Goal: Transaction & Acquisition: Purchase product/service

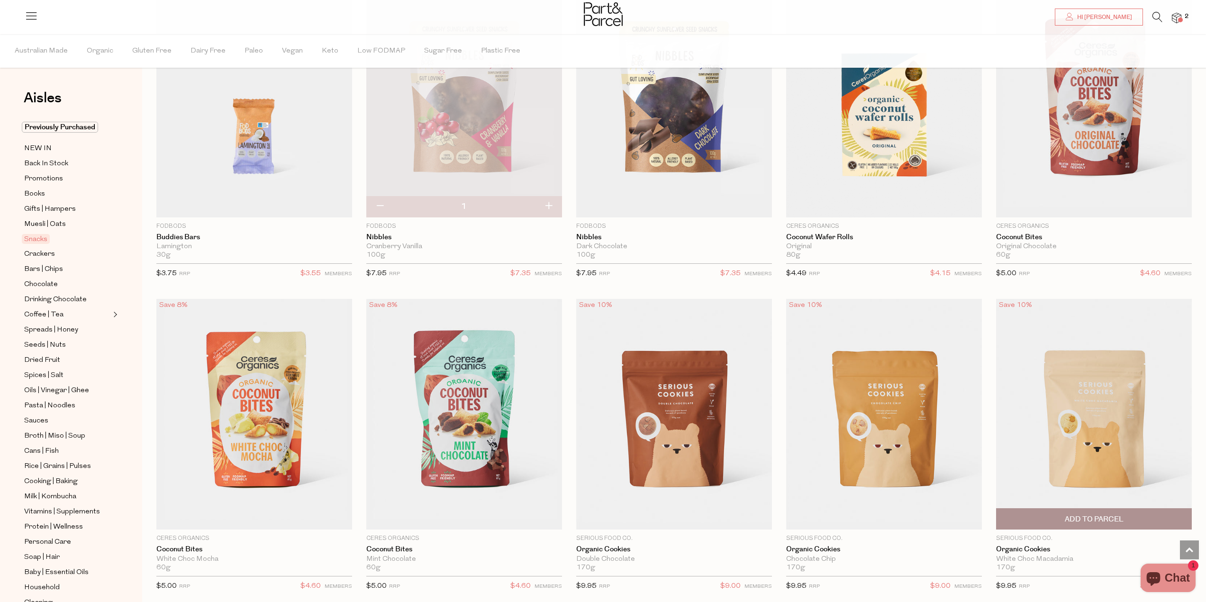
scroll to position [1793, 0]
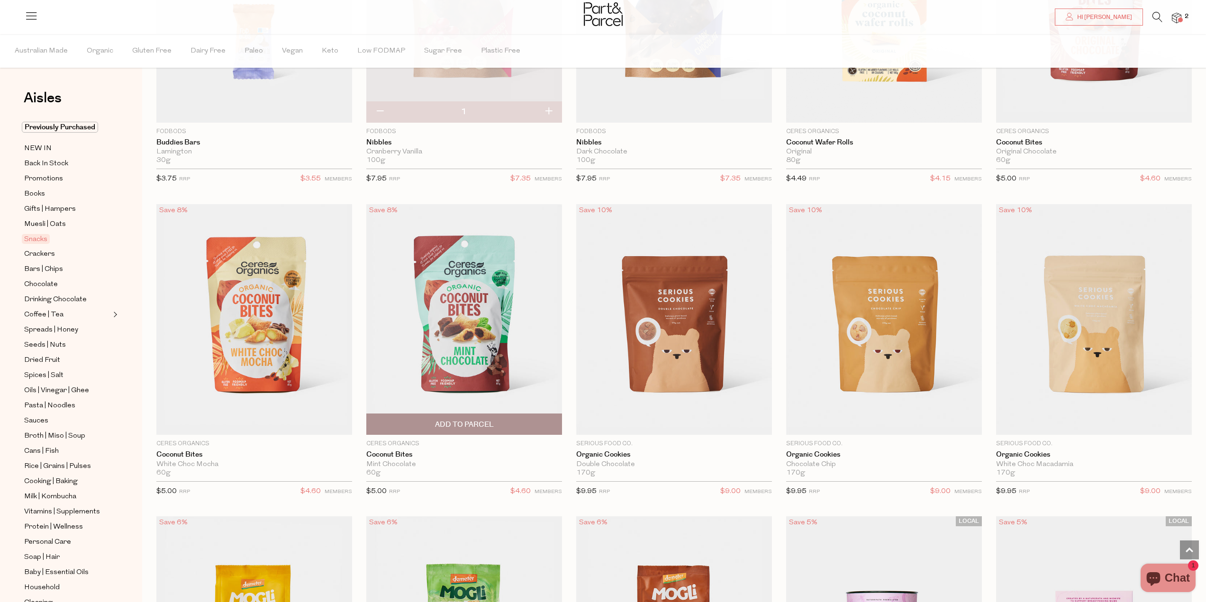
click at [464, 420] on span "Add To Parcel" at bounding box center [464, 425] width 59 height 10
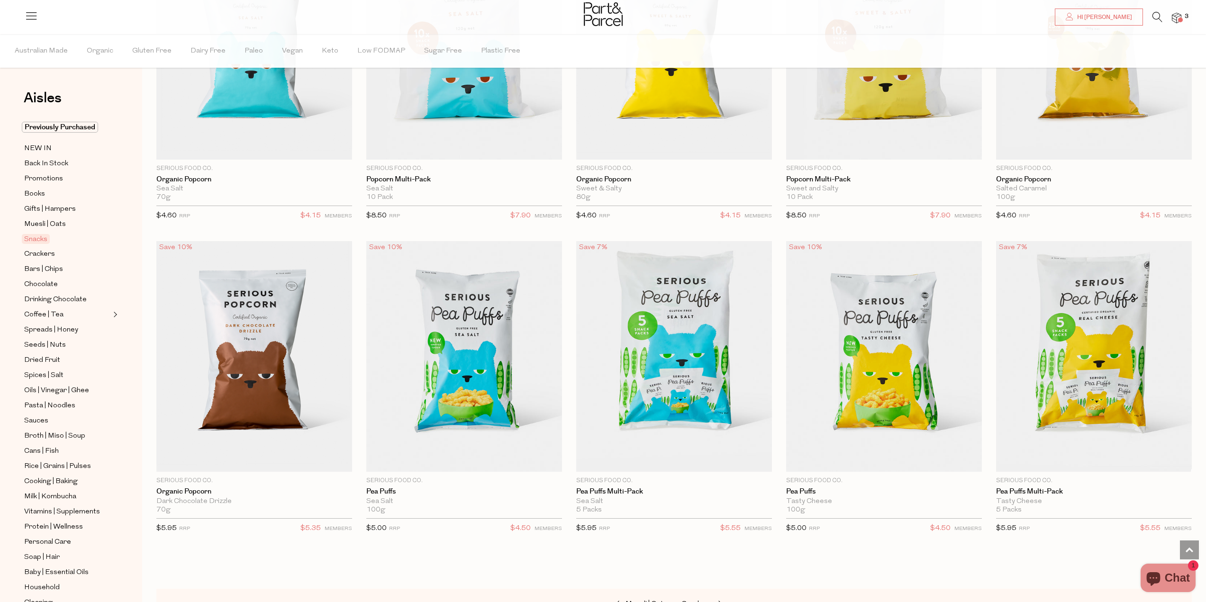
scroll to position [2741, 0]
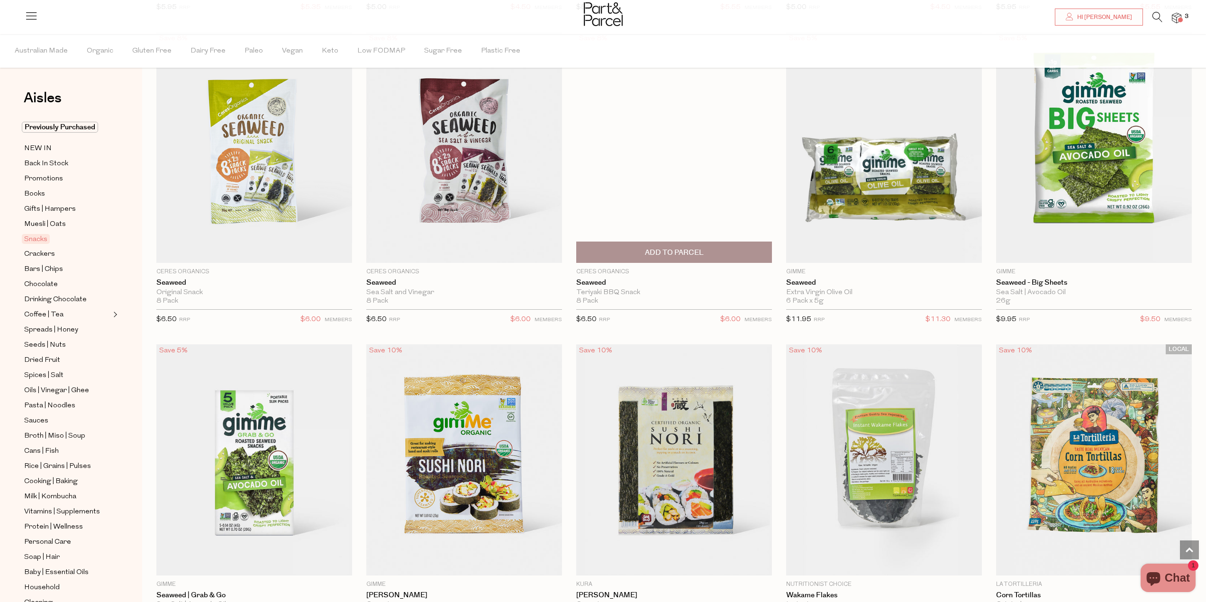
scroll to position [3073, 0]
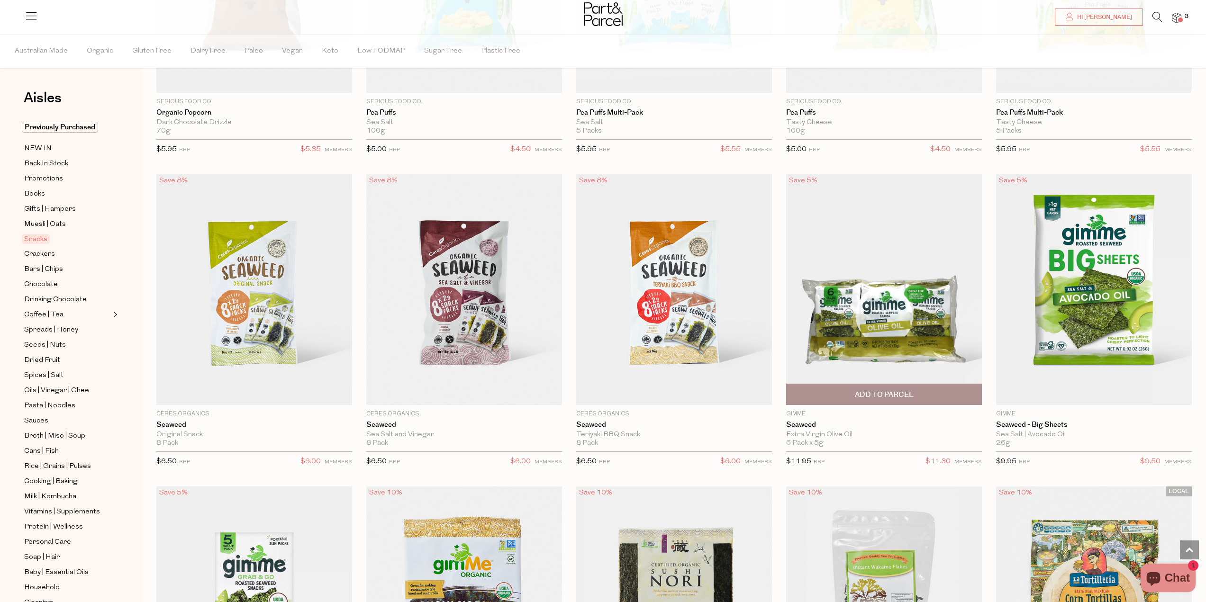
click at [903, 384] on span "Add To Parcel" at bounding box center [884, 394] width 190 height 20
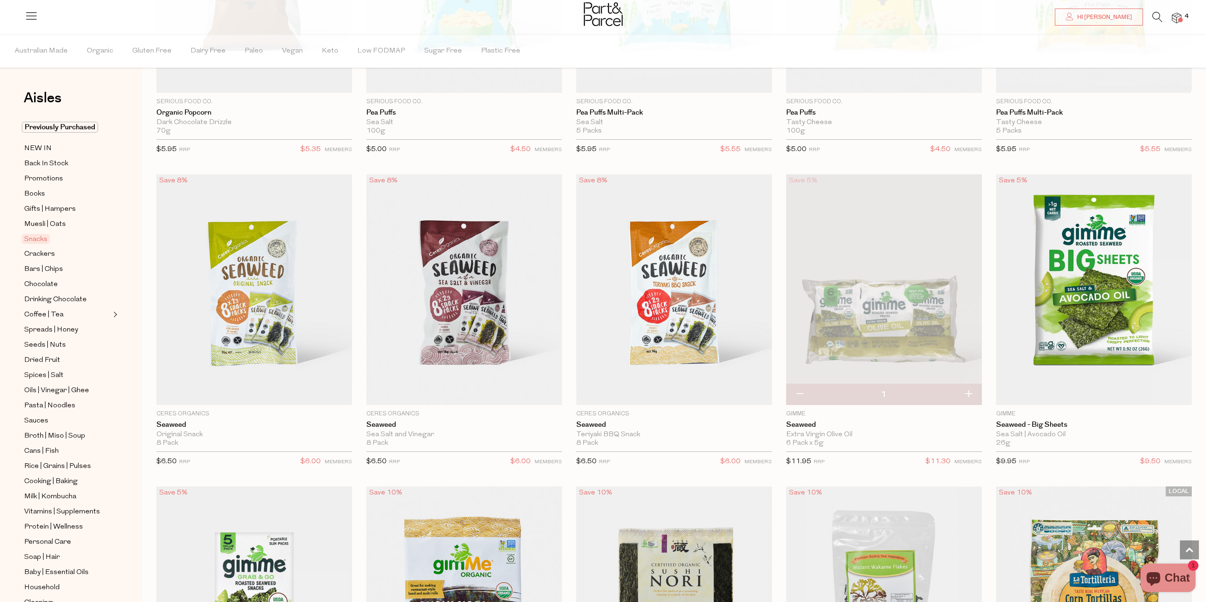
click at [966, 391] on button "button" at bounding box center [968, 394] width 27 height 21
type input "2"
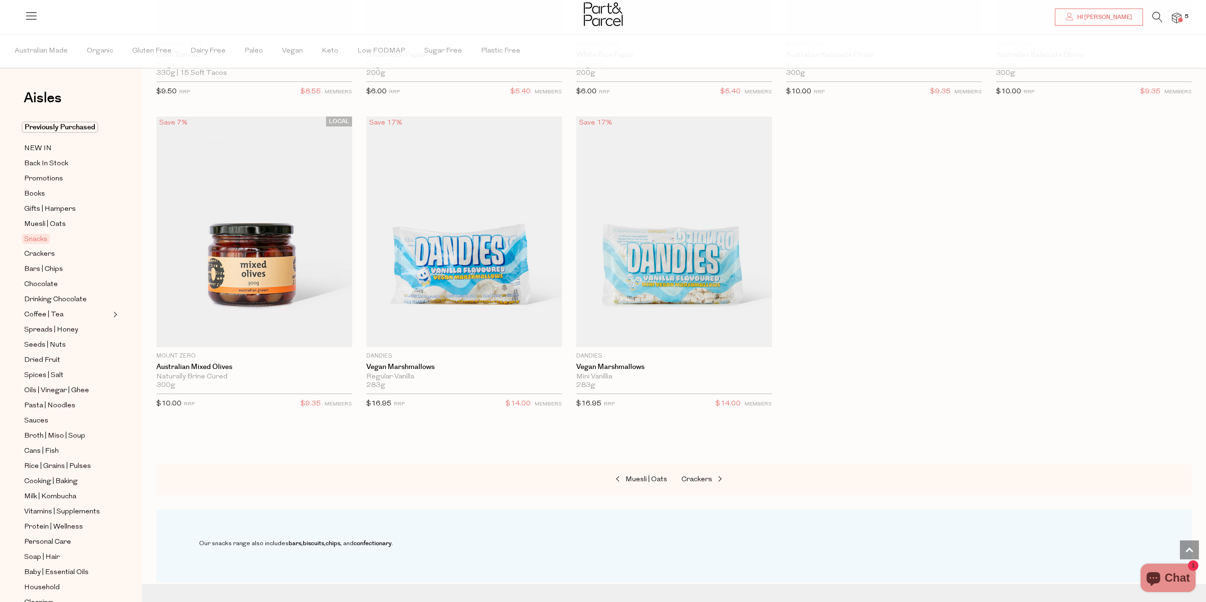
scroll to position [4115, 0]
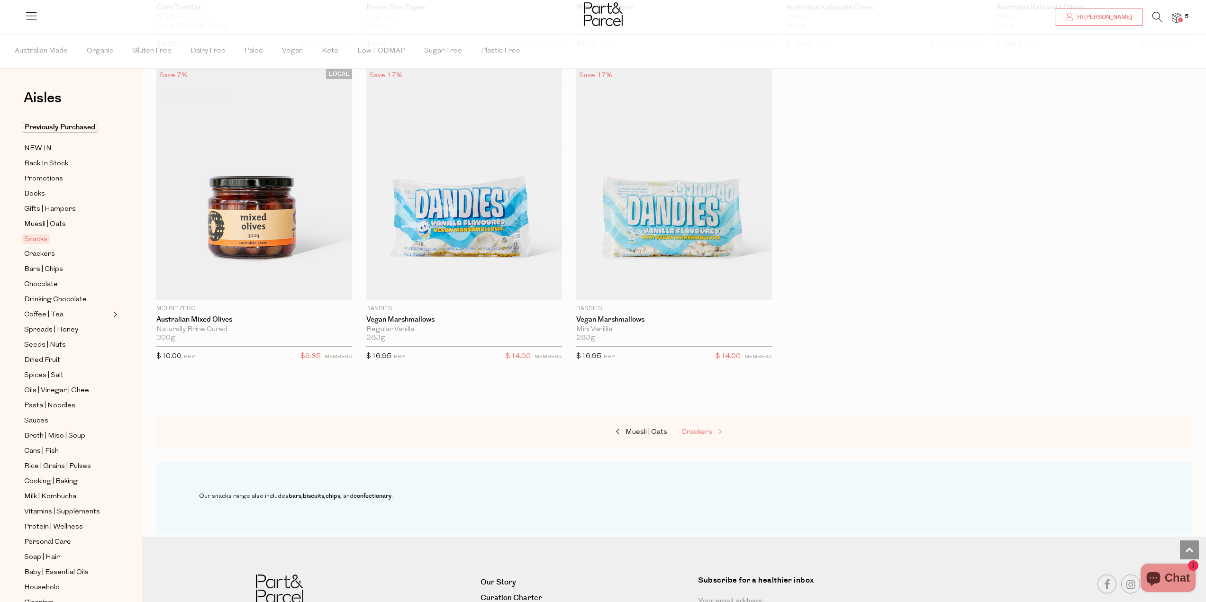
click at [700, 429] on span "Crackers" at bounding box center [696, 432] width 31 height 7
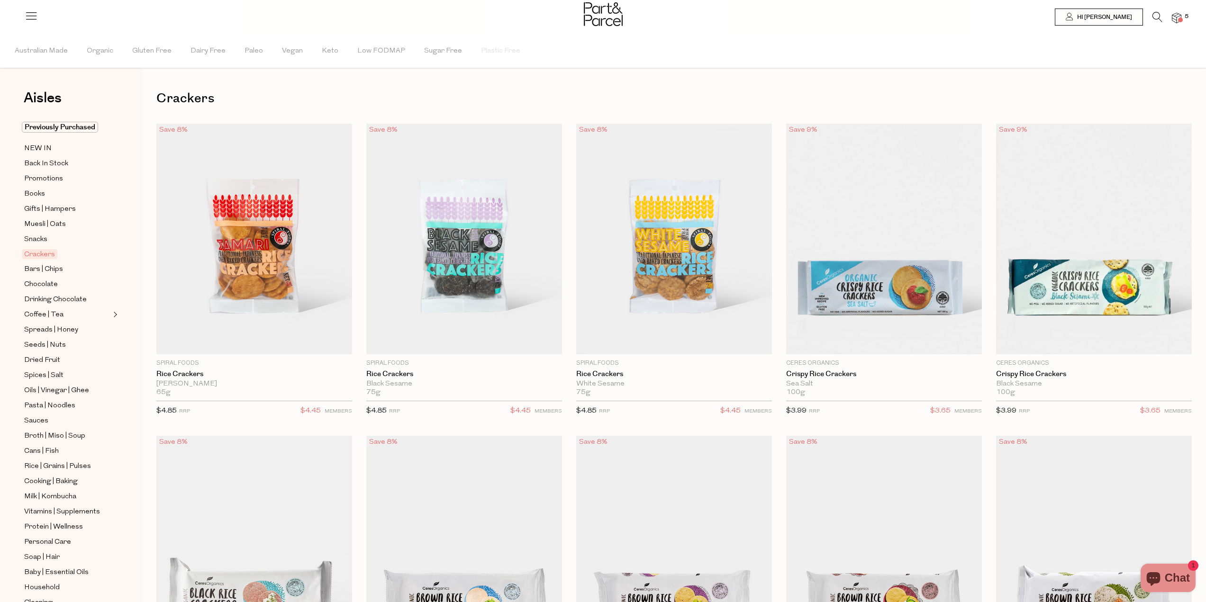
scroll to position [47, 0]
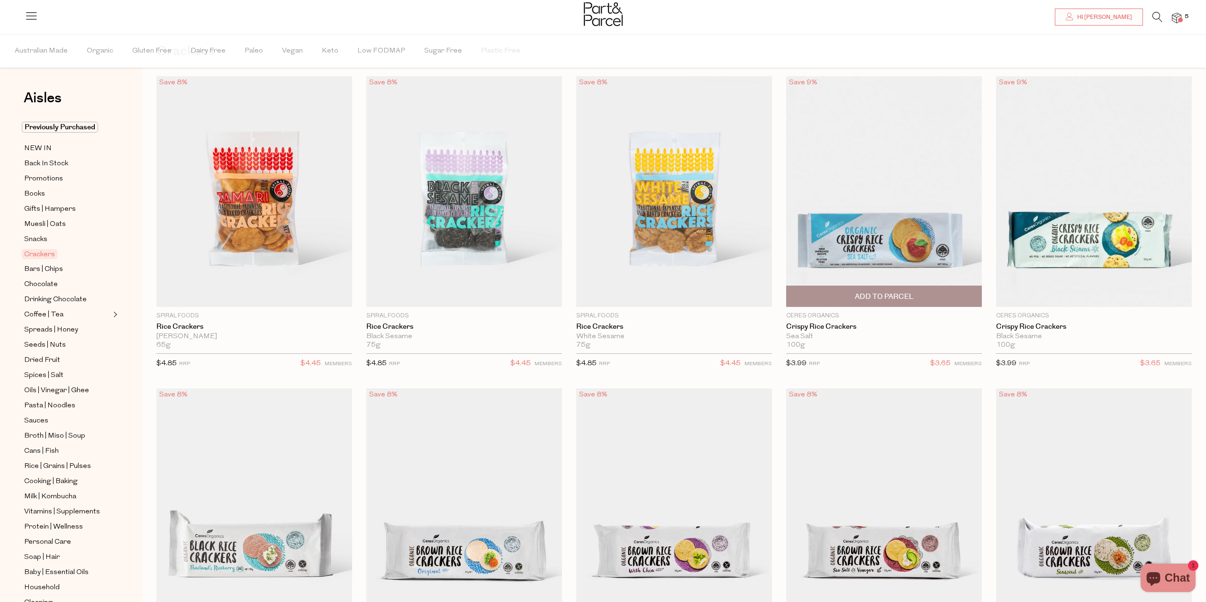
click at [874, 297] on span "Add To Parcel" at bounding box center [884, 297] width 59 height 10
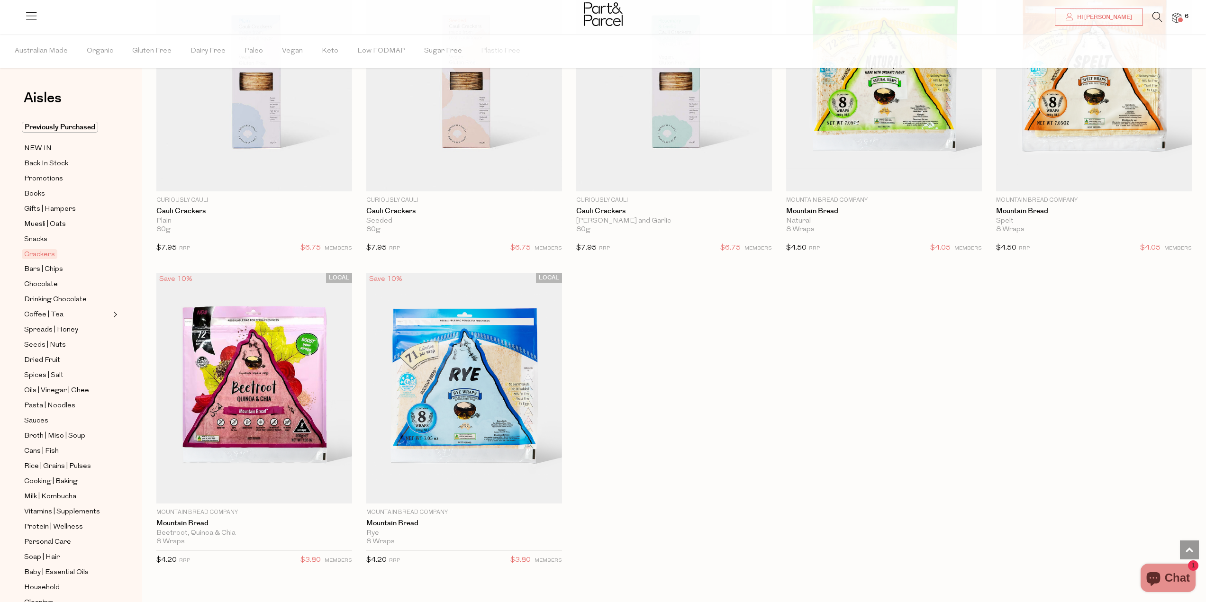
scroll to position [2179, 0]
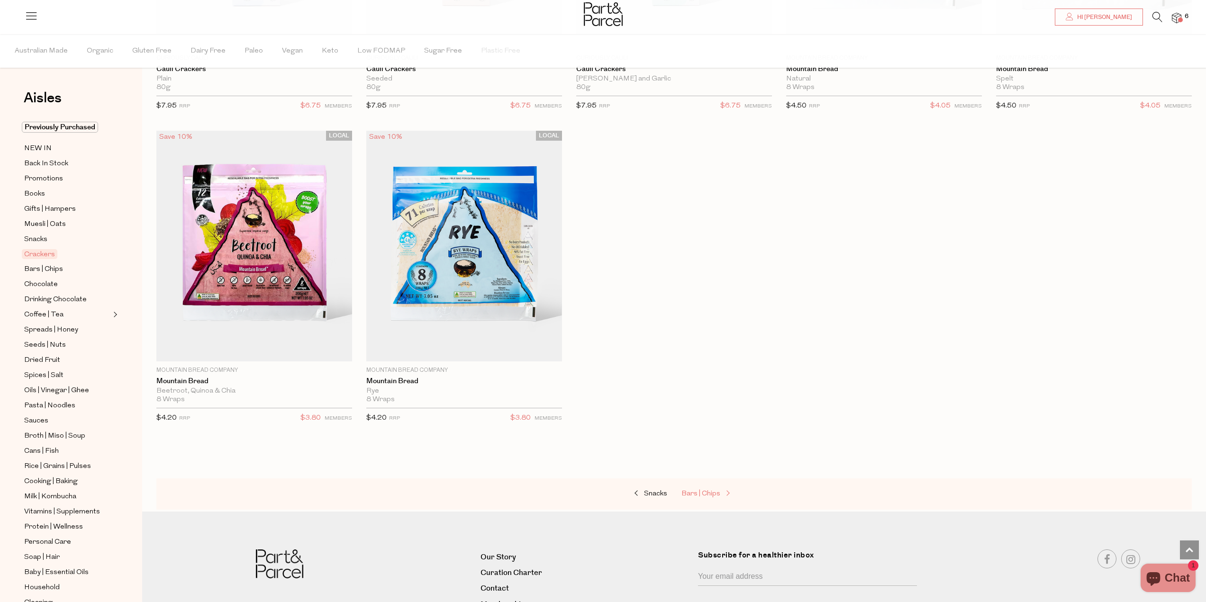
click at [713, 492] on span "Bars | Chips" at bounding box center [700, 493] width 39 height 7
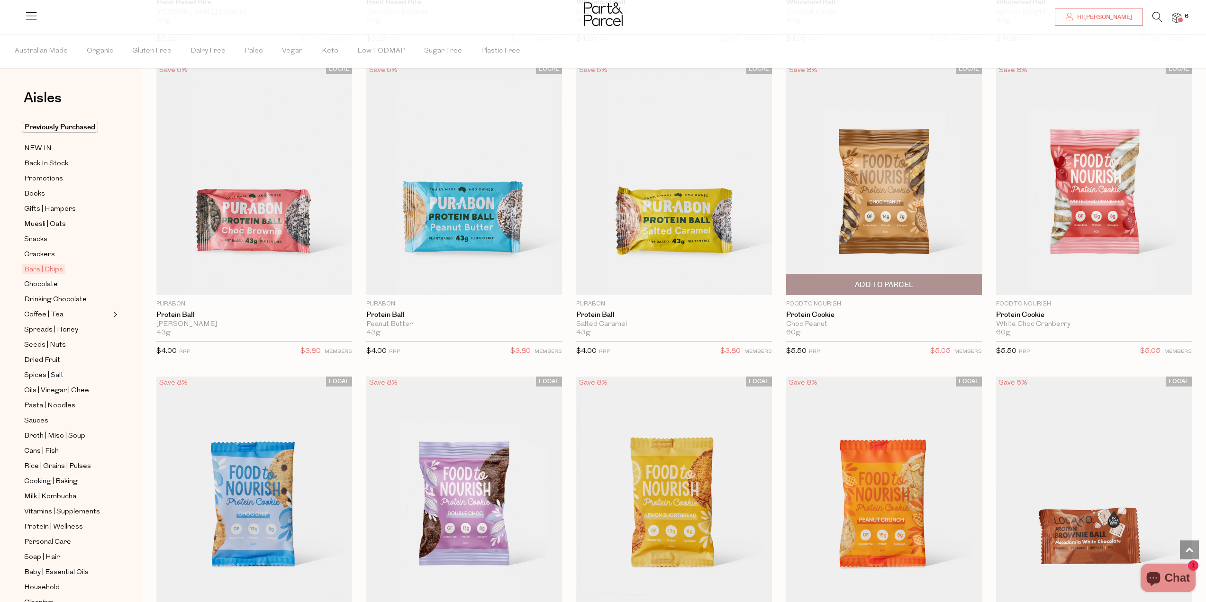
scroll to position [2653, 0]
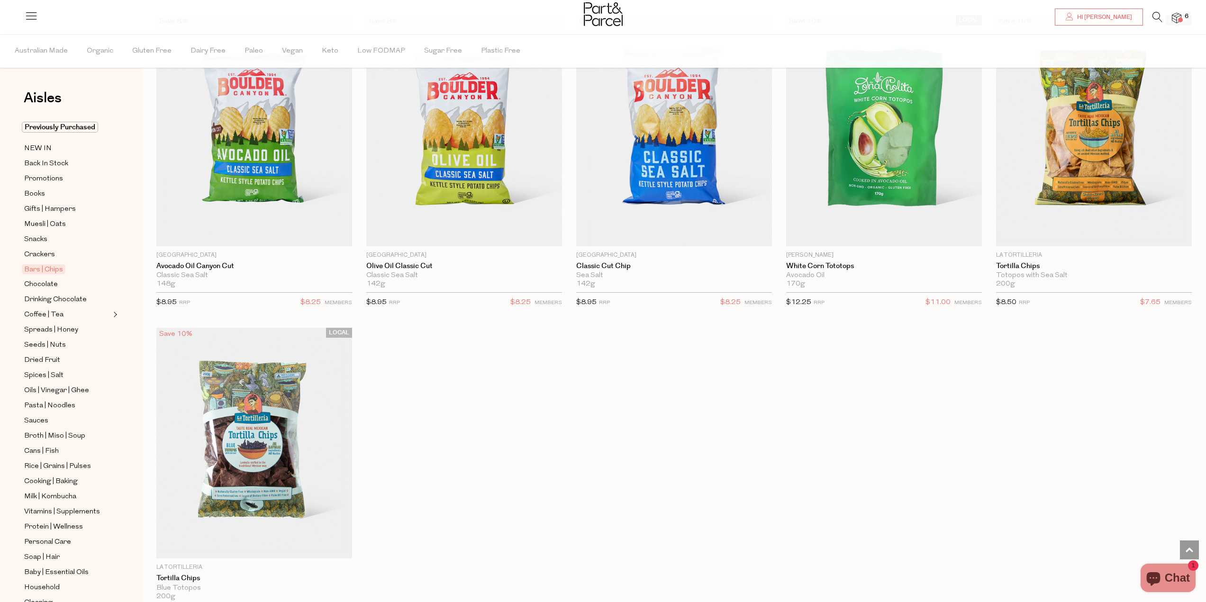
scroll to position [4358, 0]
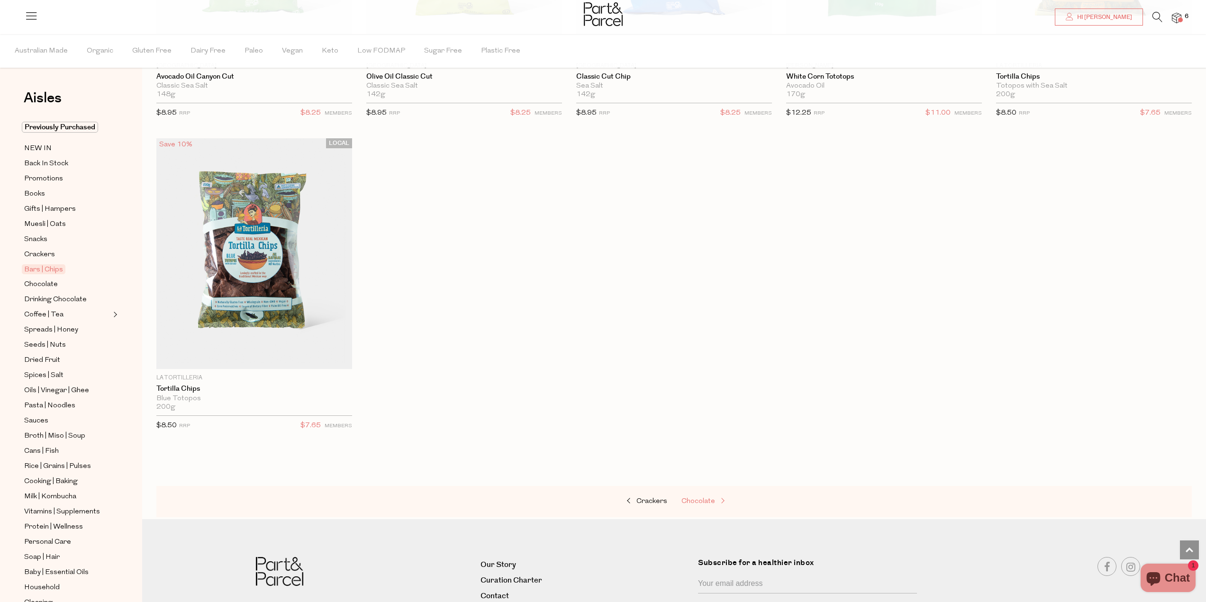
click at [695, 498] on span "Chocolate" at bounding box center [698, 501] width 34 height 7
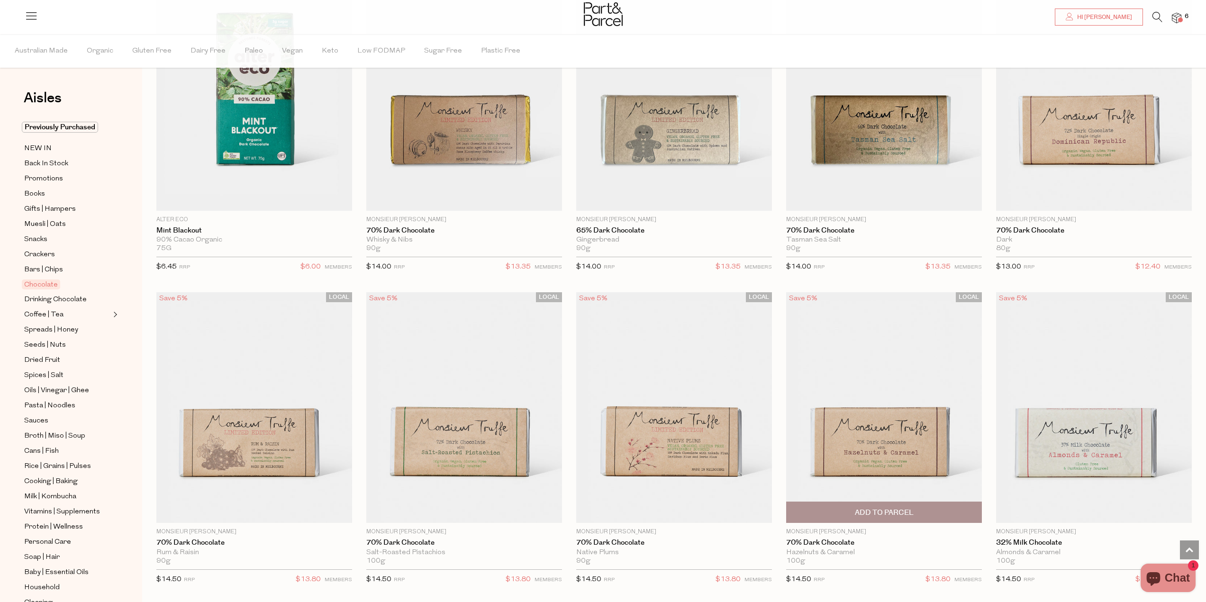
scroll to position [1658, 0]
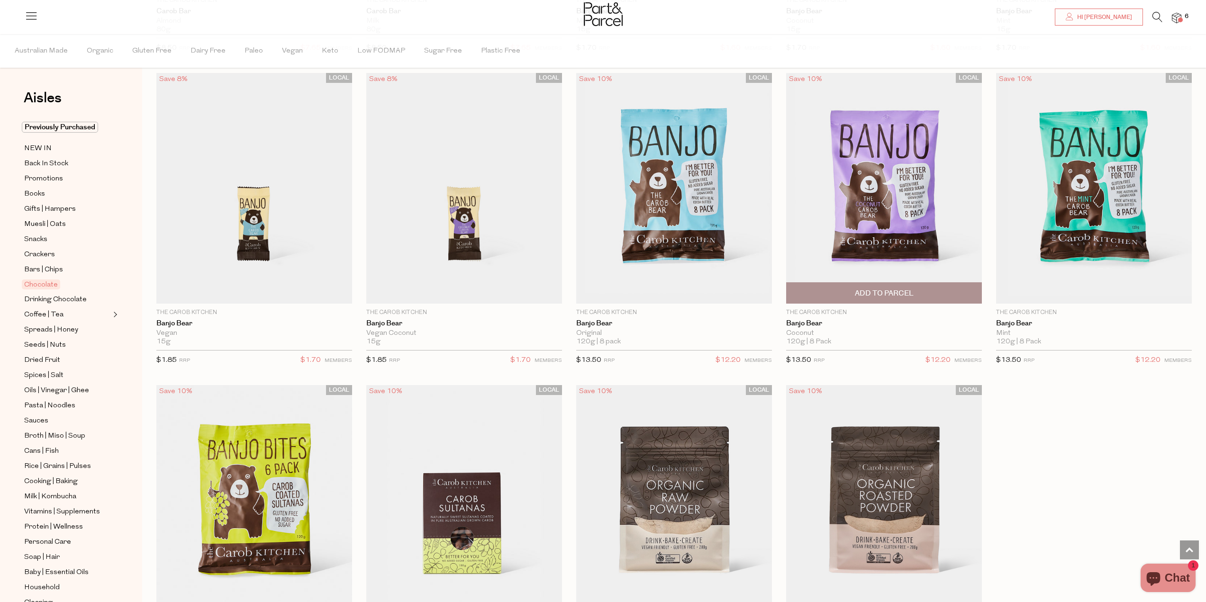
scroll to position [3316, 0]
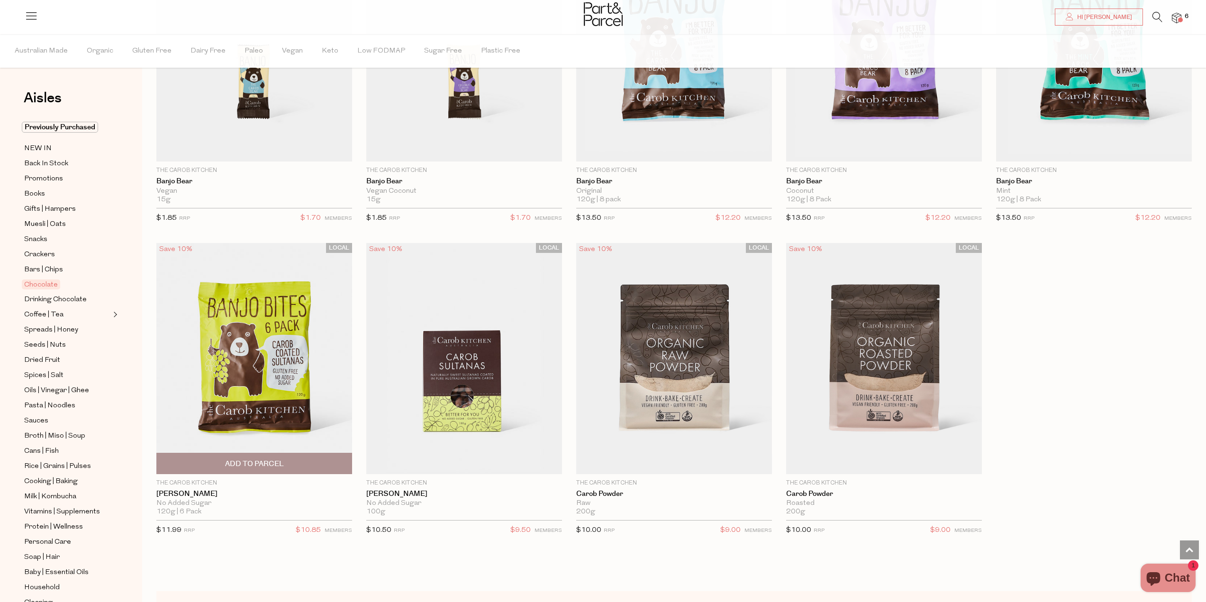
click at [292, 455] on span "Add To Parcel" at bounding box center [254, 463] width 190 height 20
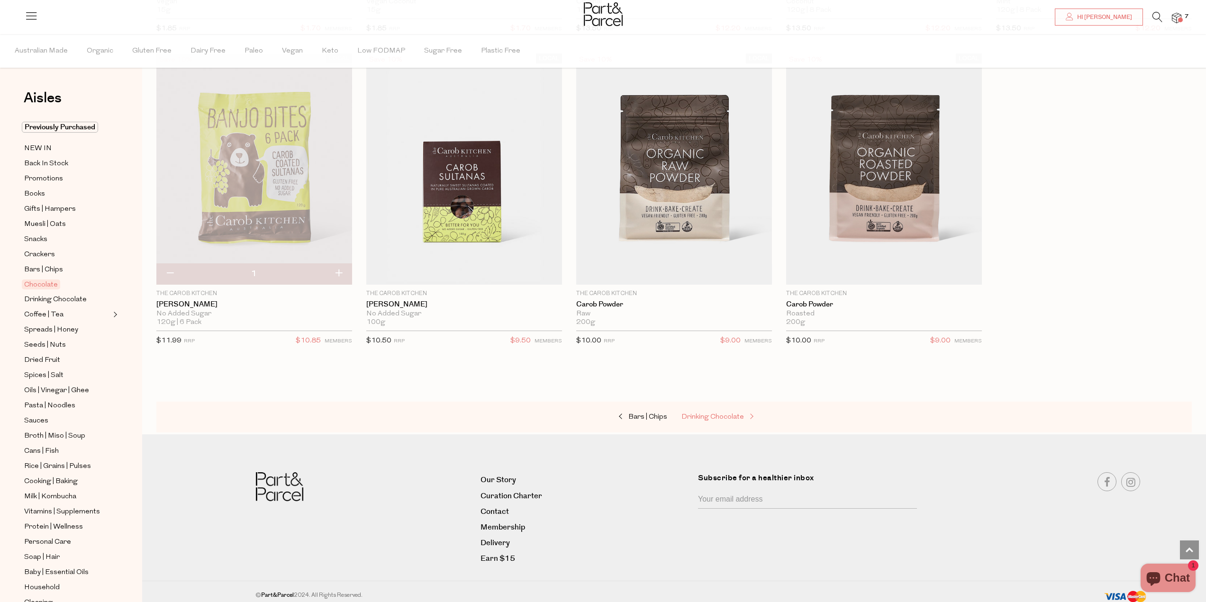
click at [704, 414] on span "Drinking Chocolate" at bounding box center [712, 417] width 63 height 7
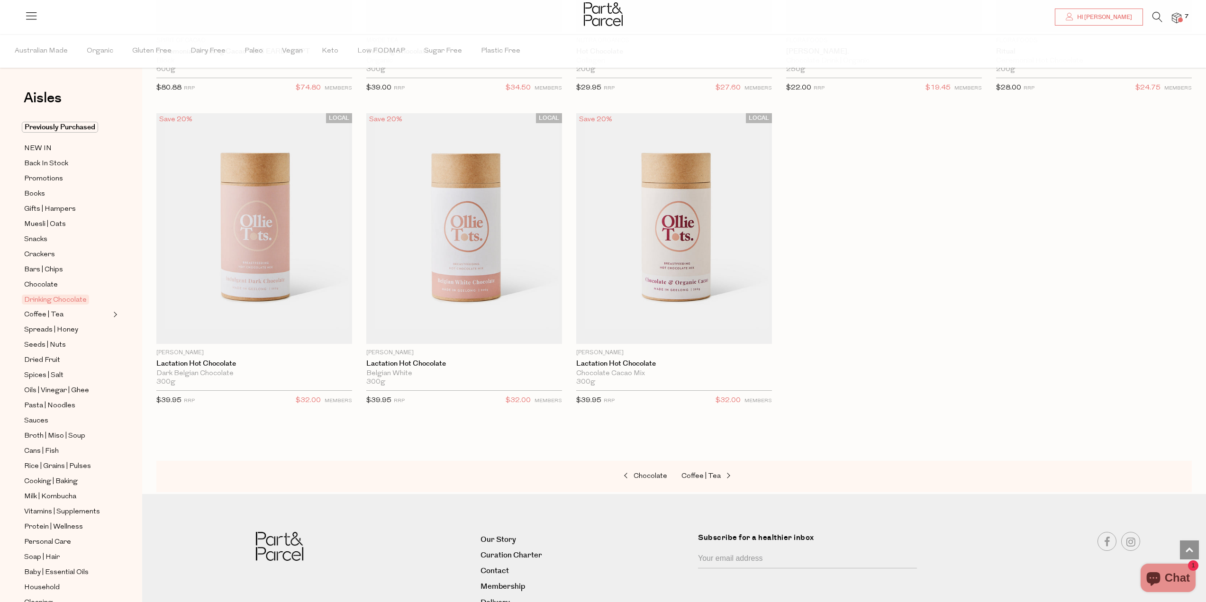
scroll to position [1011, 0]
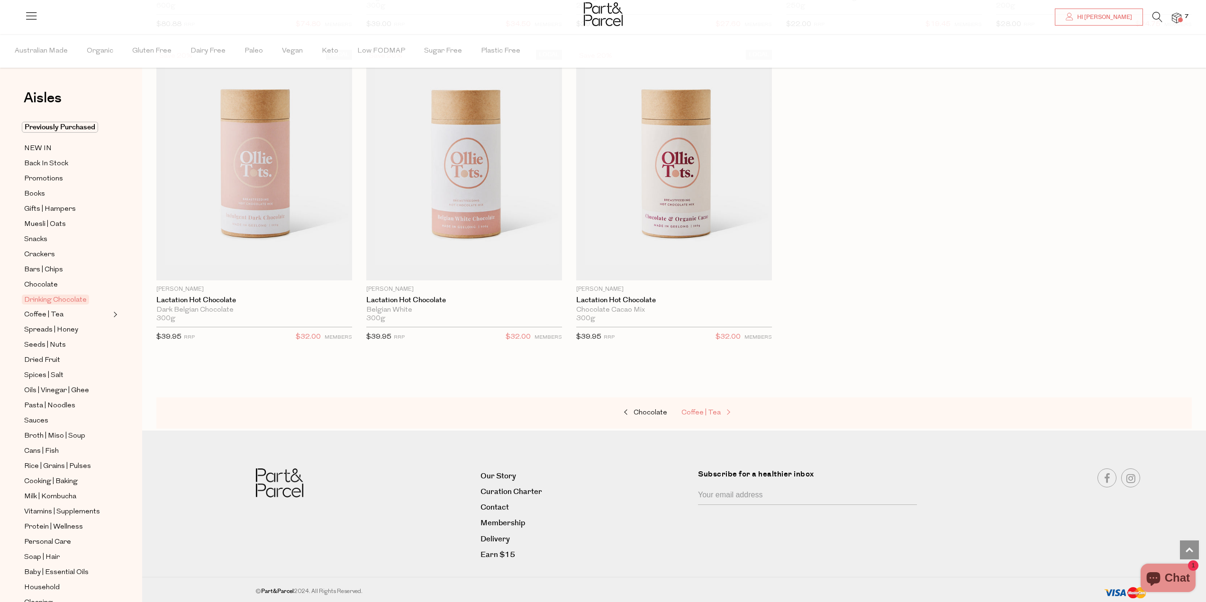
click at [687, 413] on span "Coffee | Tea" at bounding box center [700, 412] width 39 height 7
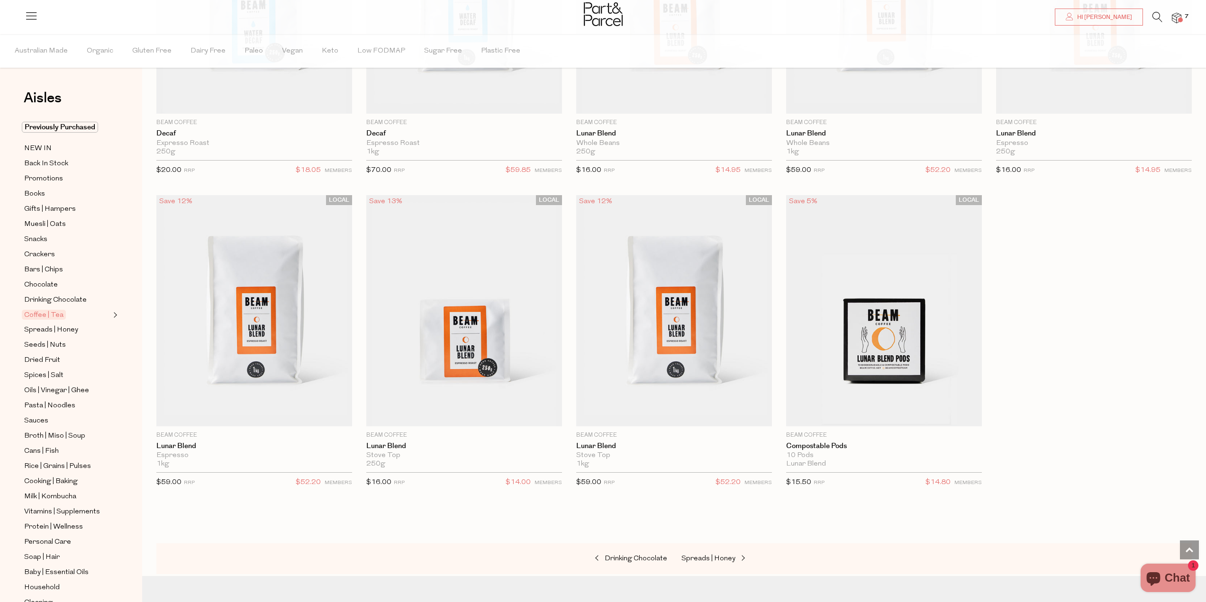
scroll to position [5377, 0]
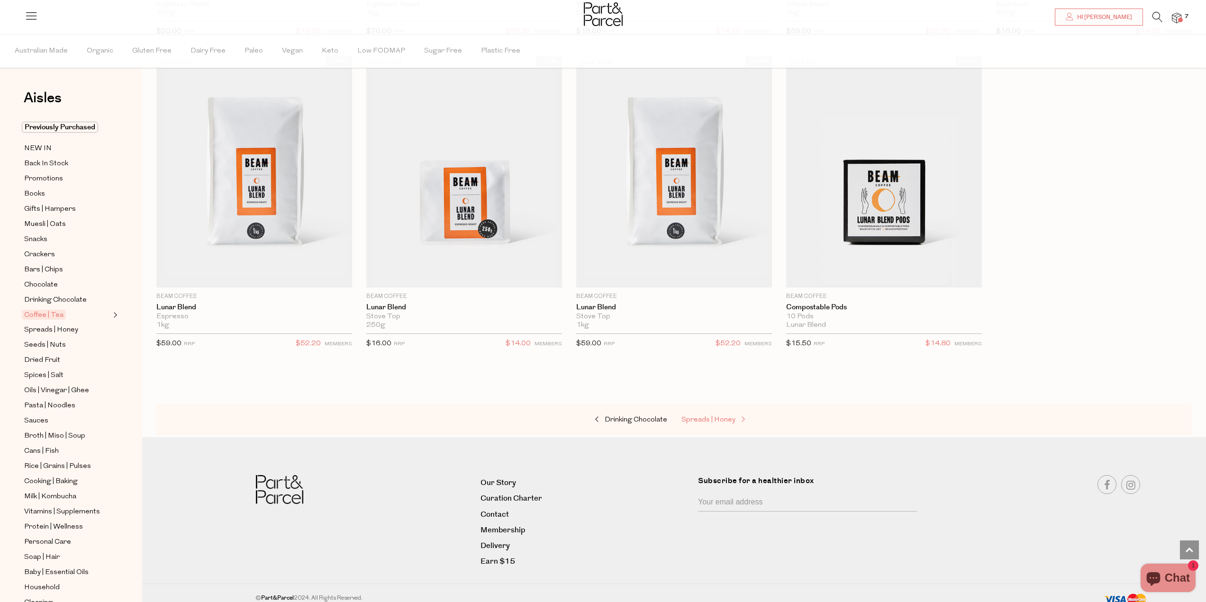
click at [694, 416] on span "Spreads | Honey" at bounding box center [708, 419] width 54 height 7
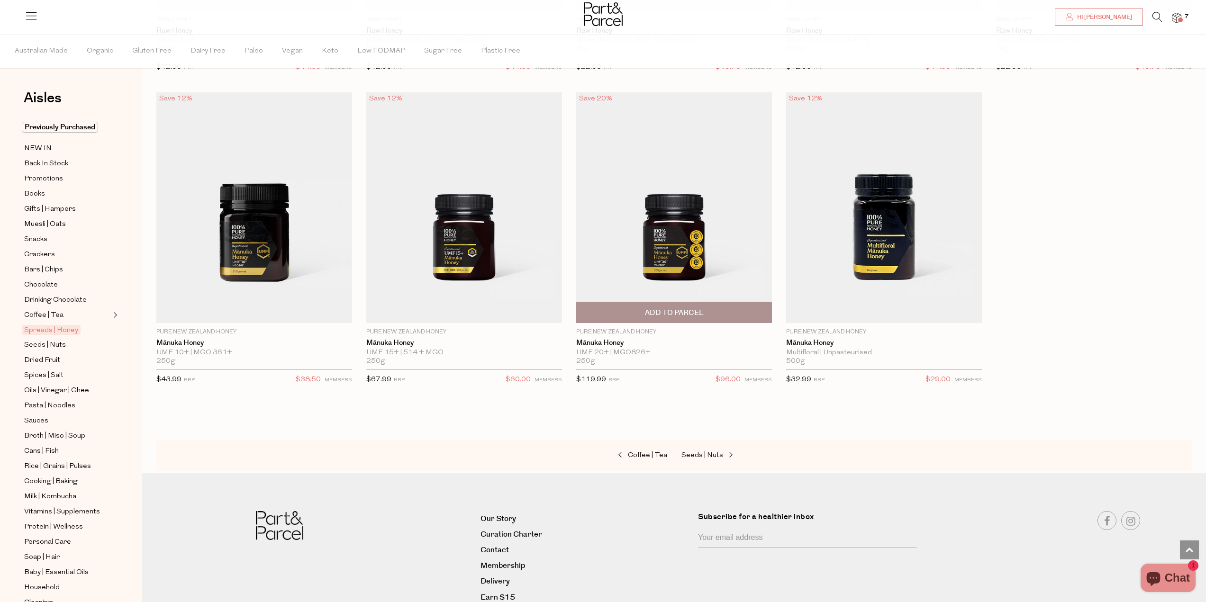
scroll to position [2795, 0]
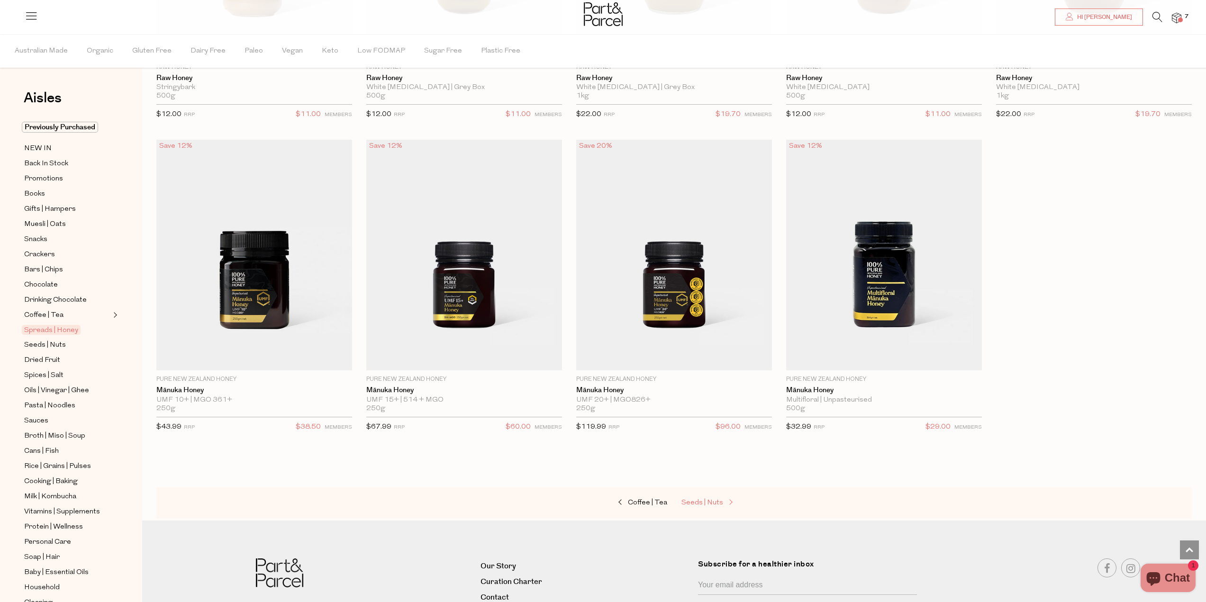
click at [710, 499] on span "Seeds | Nuts" at bounding box center [702, 502] width 42 height 7
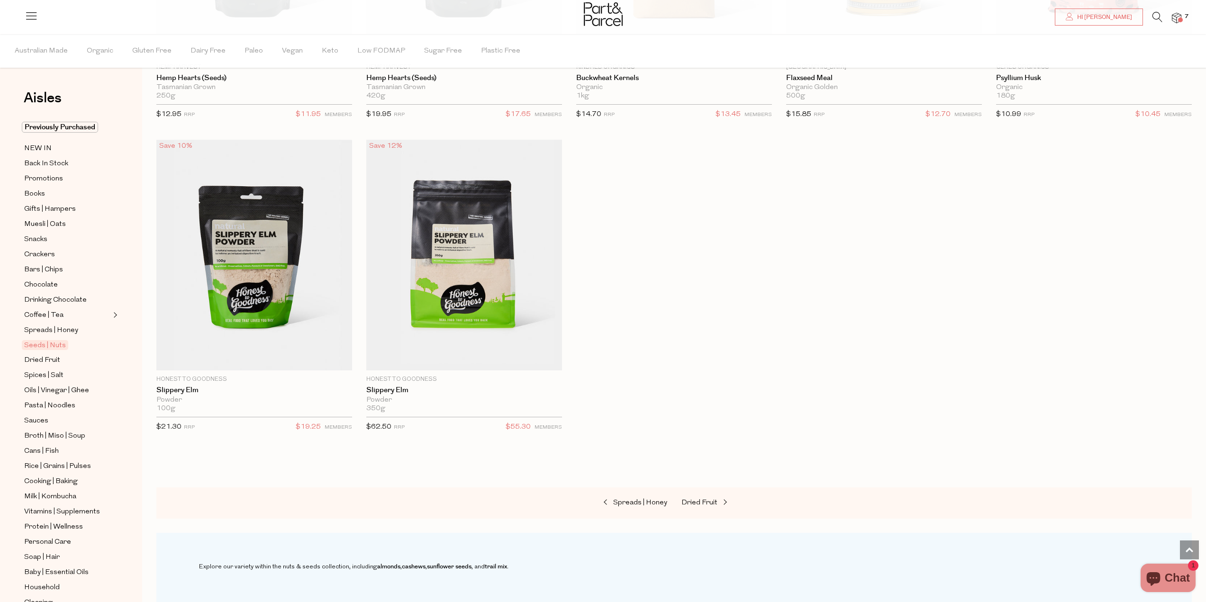
scroll to position [2748, 0]
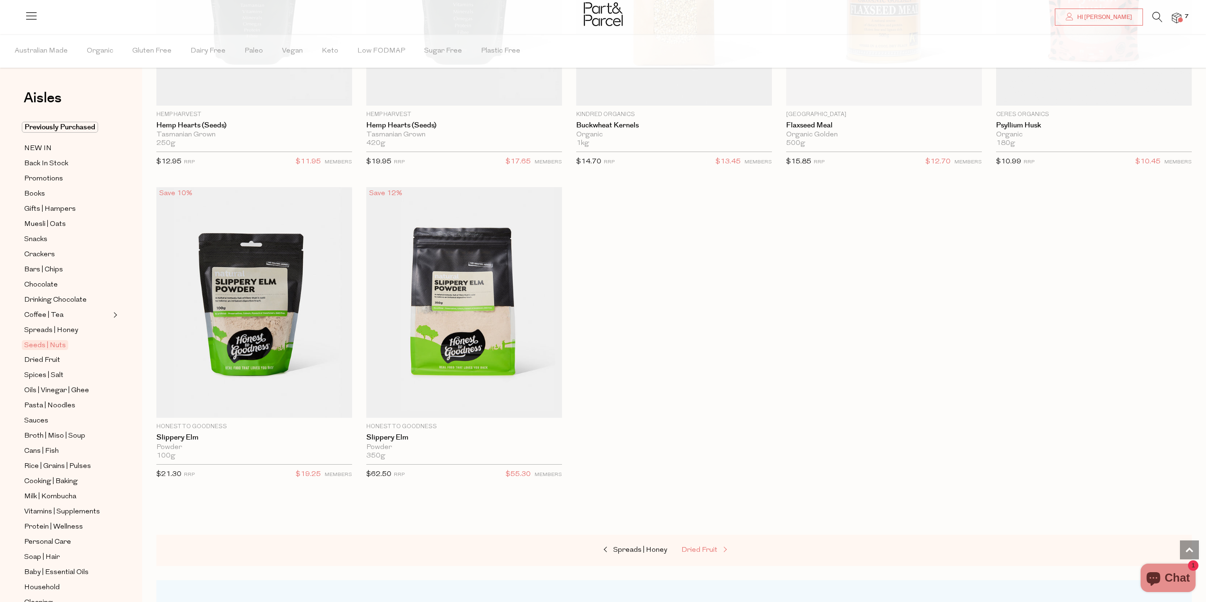
click at [697, 548] on span "Dried Fruit" at bounding box center [699, 550] width 36 height 7
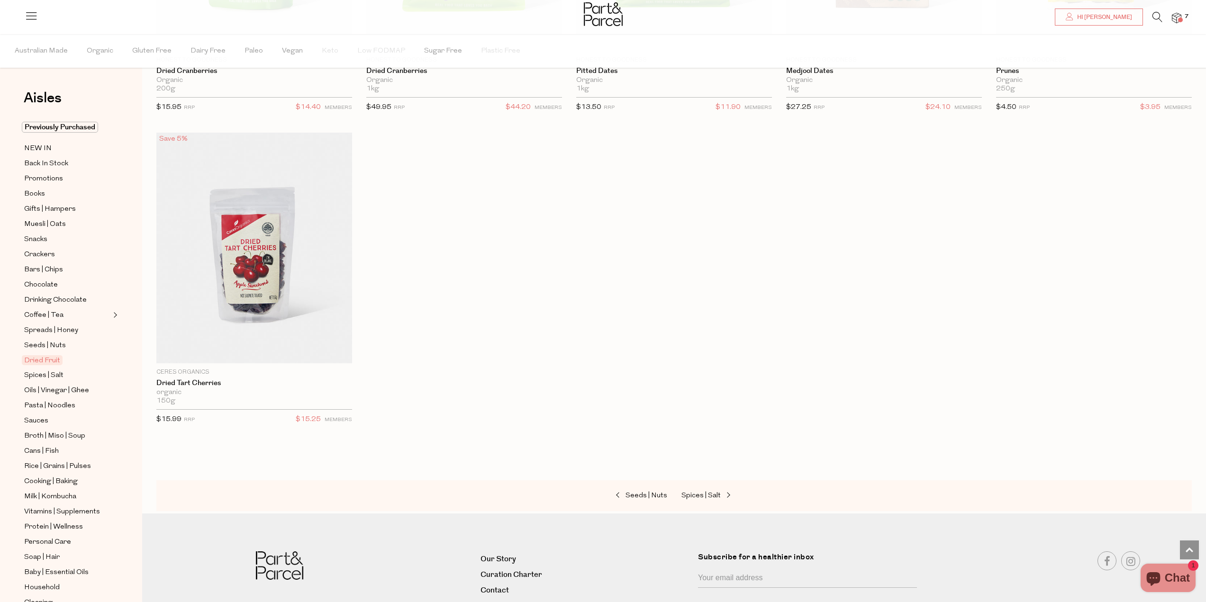
scroll to position [663, 0]
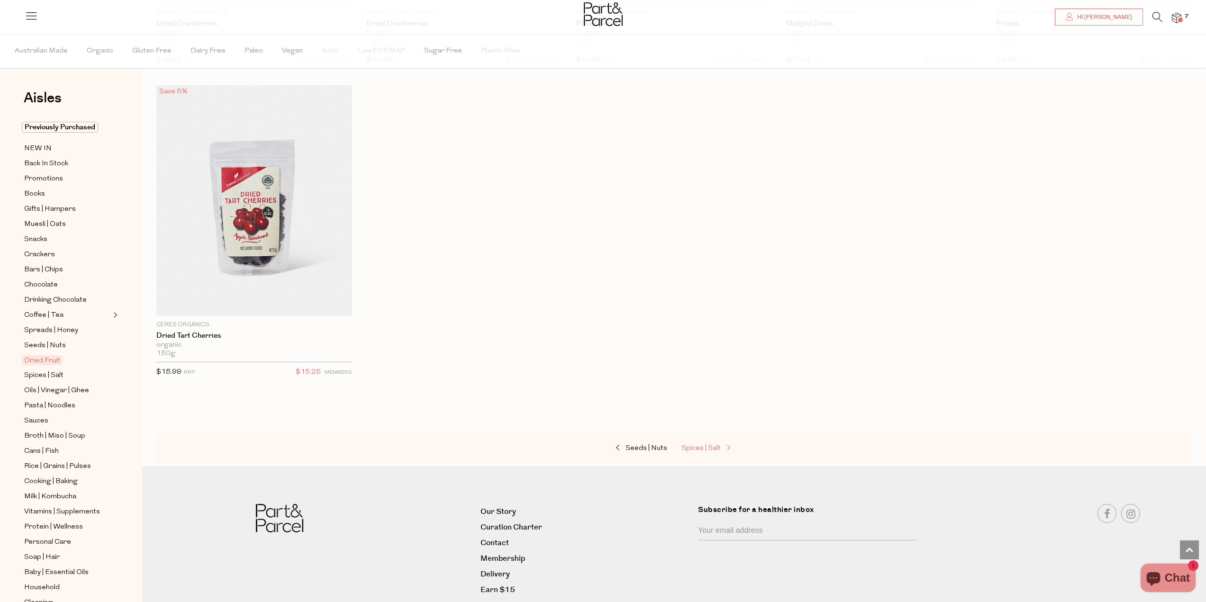
click at [705, 450] on span "Spices | Salt" at bounding box center [700, 448] width 39 height 7
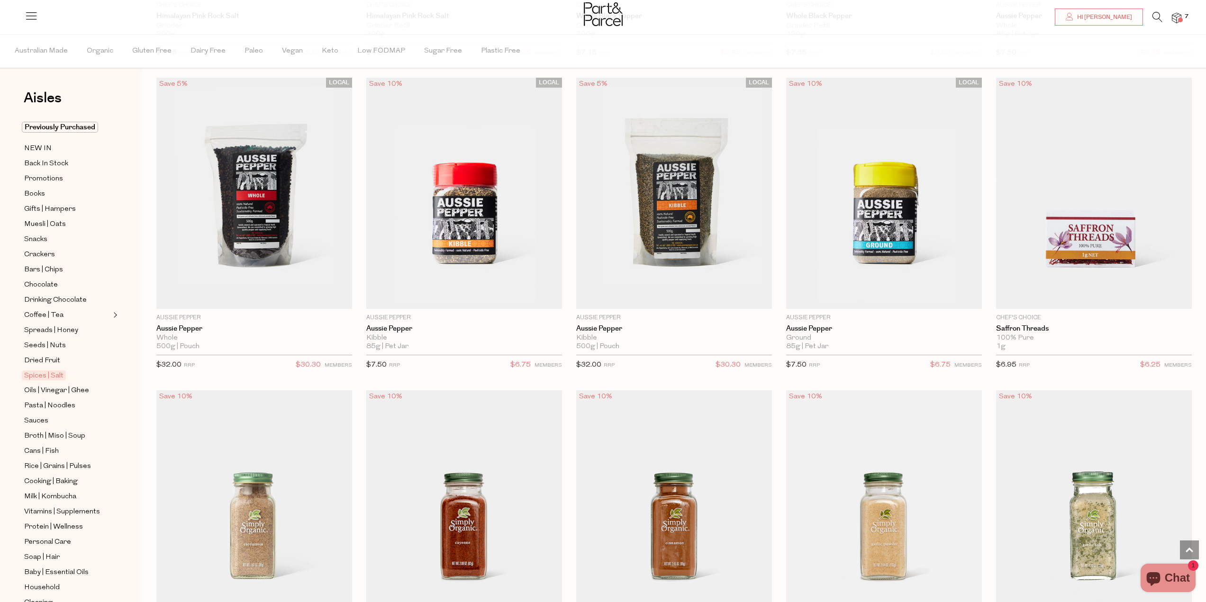
scroll to position [1137, 0]
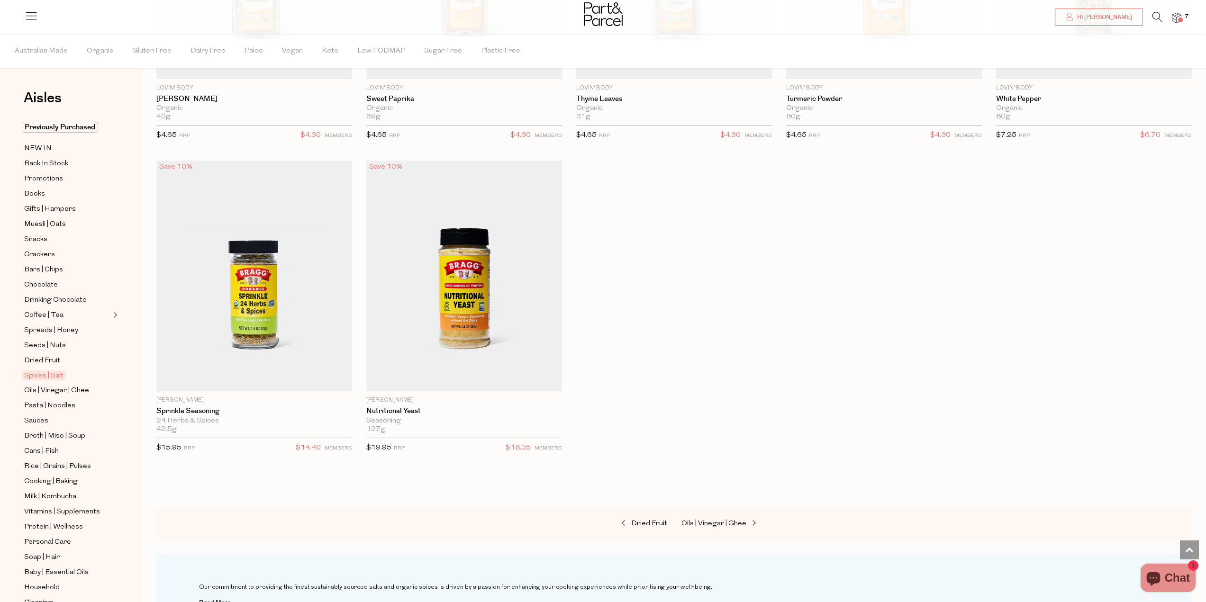
scroll to position [3506, 0]
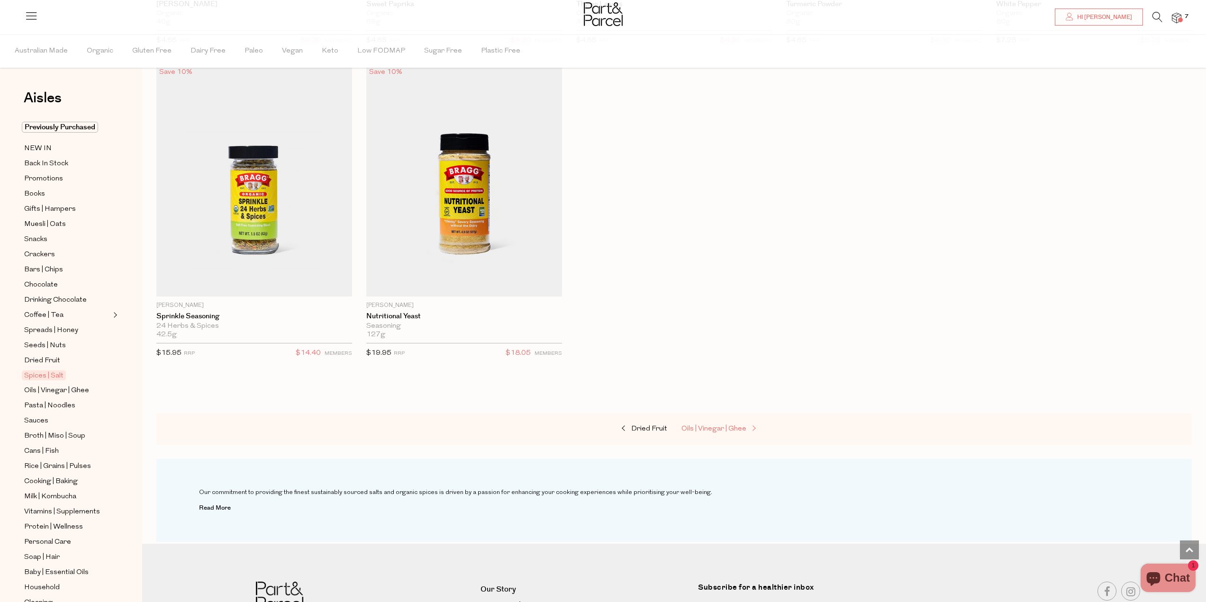
click at [716, 429] on link "Oils | Vinegar | Ghee" at bounding box center [728, 429] width 95 height 12
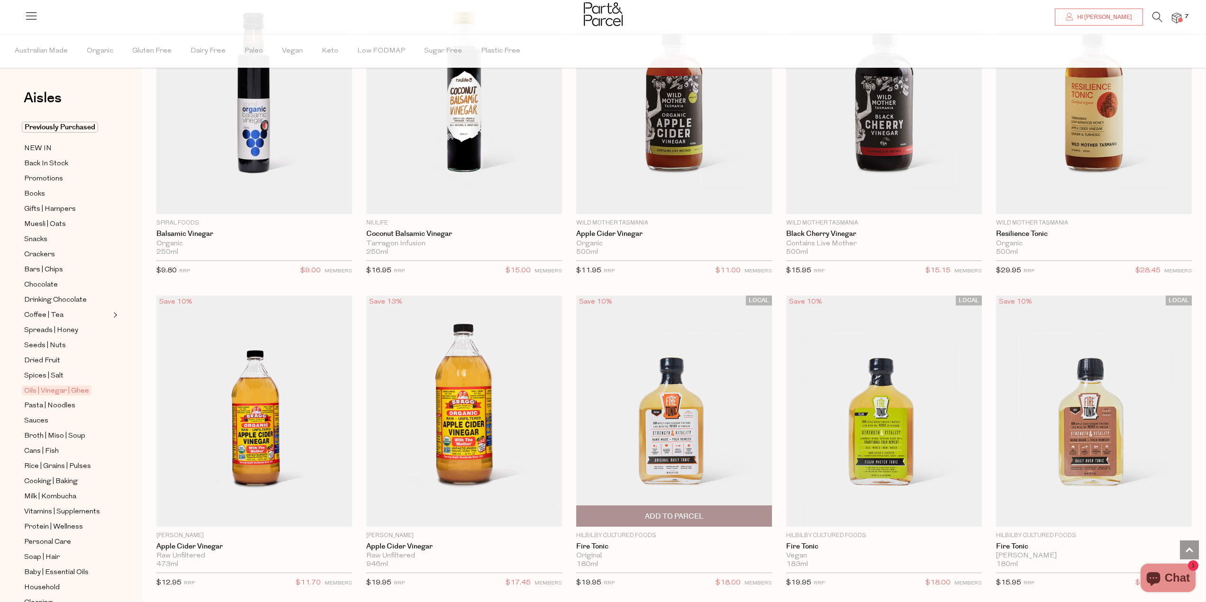
scroll to position [2516, 0]
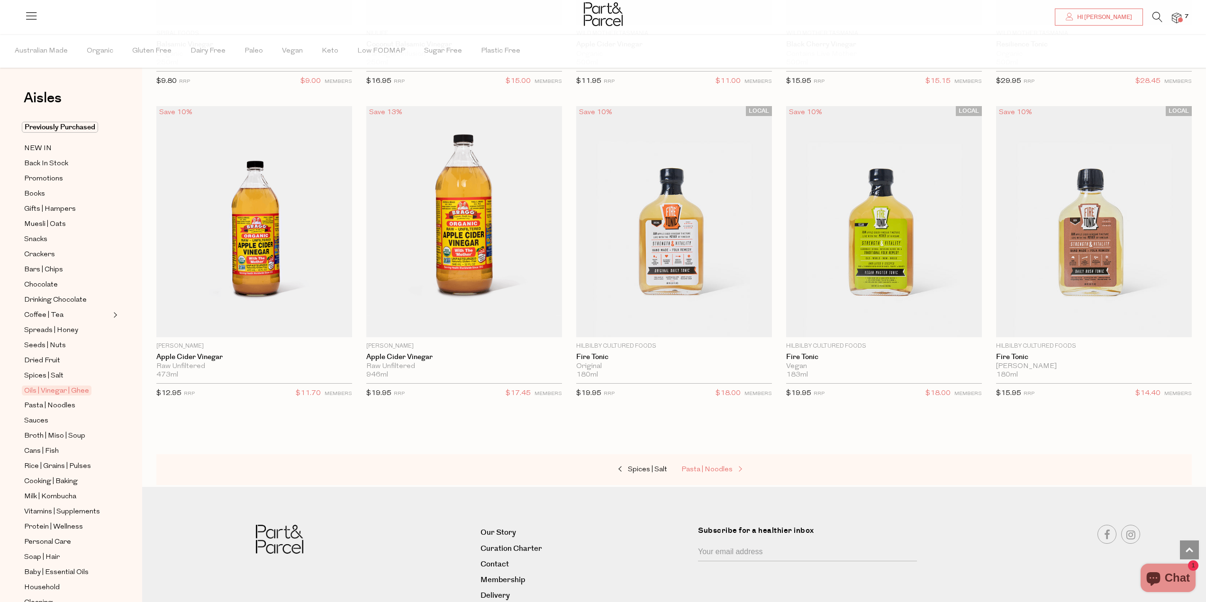
click at [703, 466] on span "Pasta | Noodles" at bounding box center [706, 469] width 51 height 7
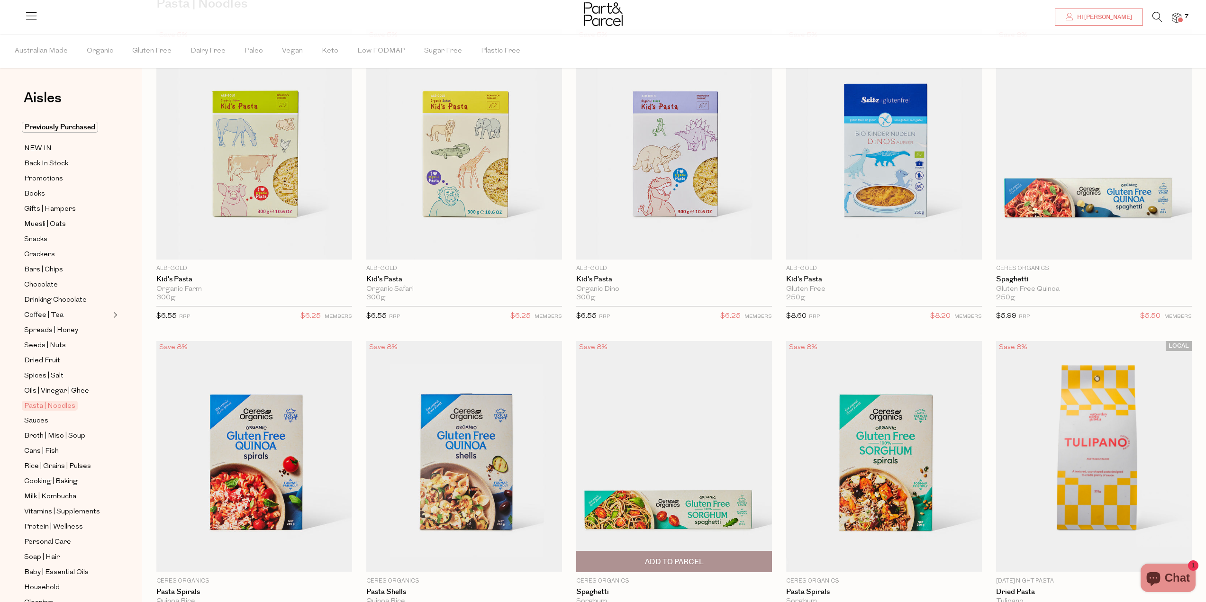
scroll to position [237, 0]
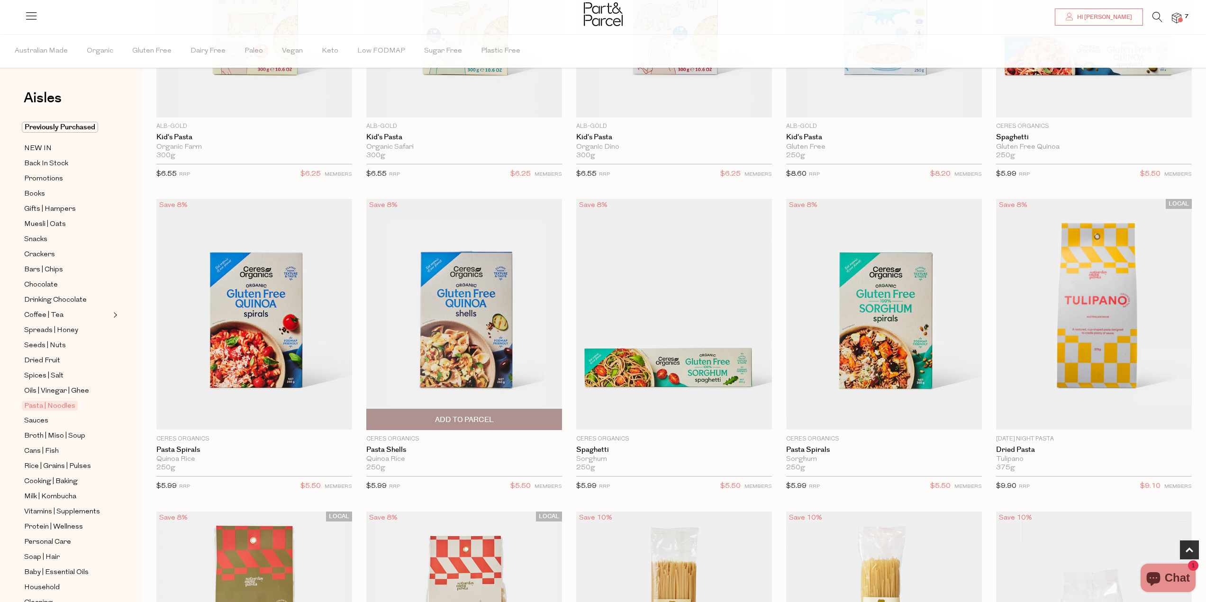
click at [455, 420] on span "Add To Parcel" at bounding box center [464, 420] width 59 height 10
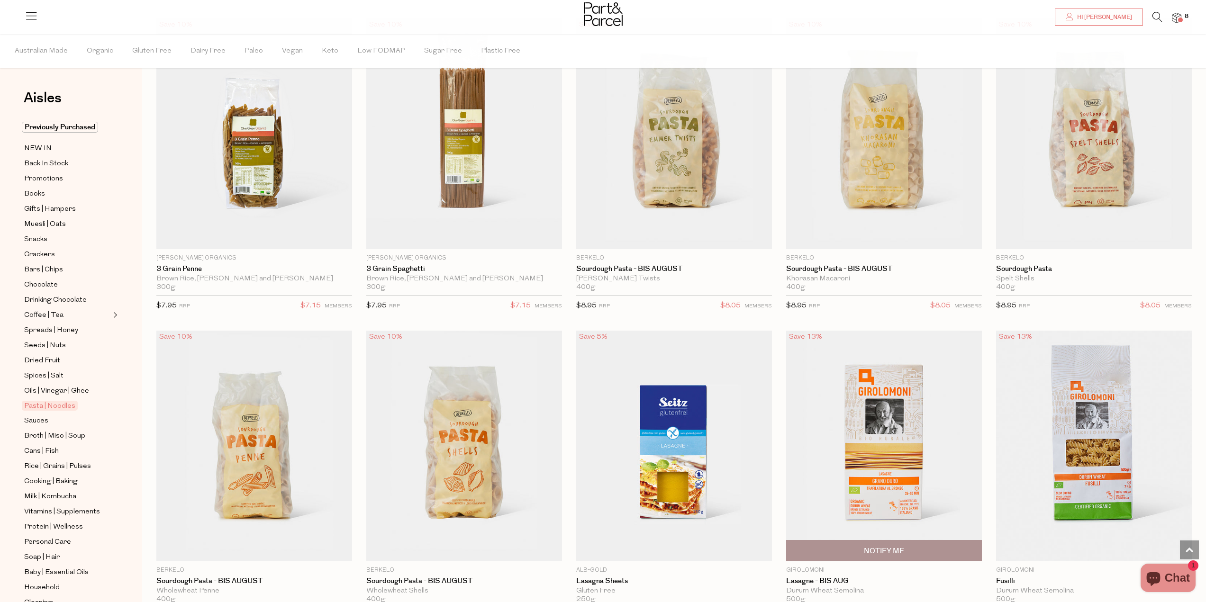
scroll to position [995, 0]
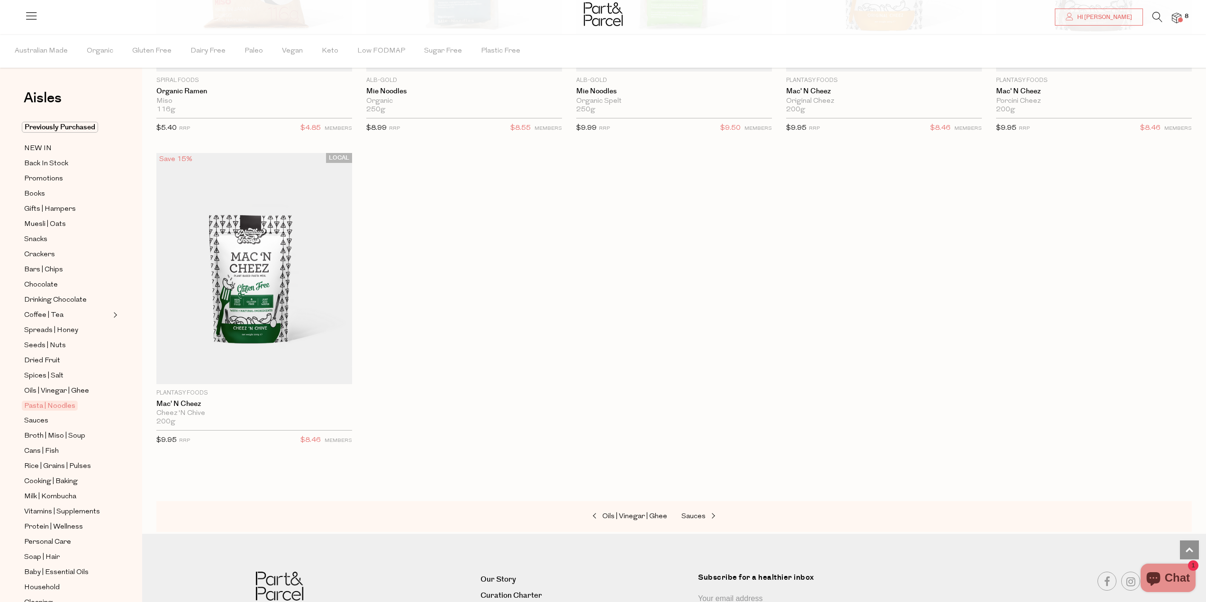
scroll to position [3363, 0]
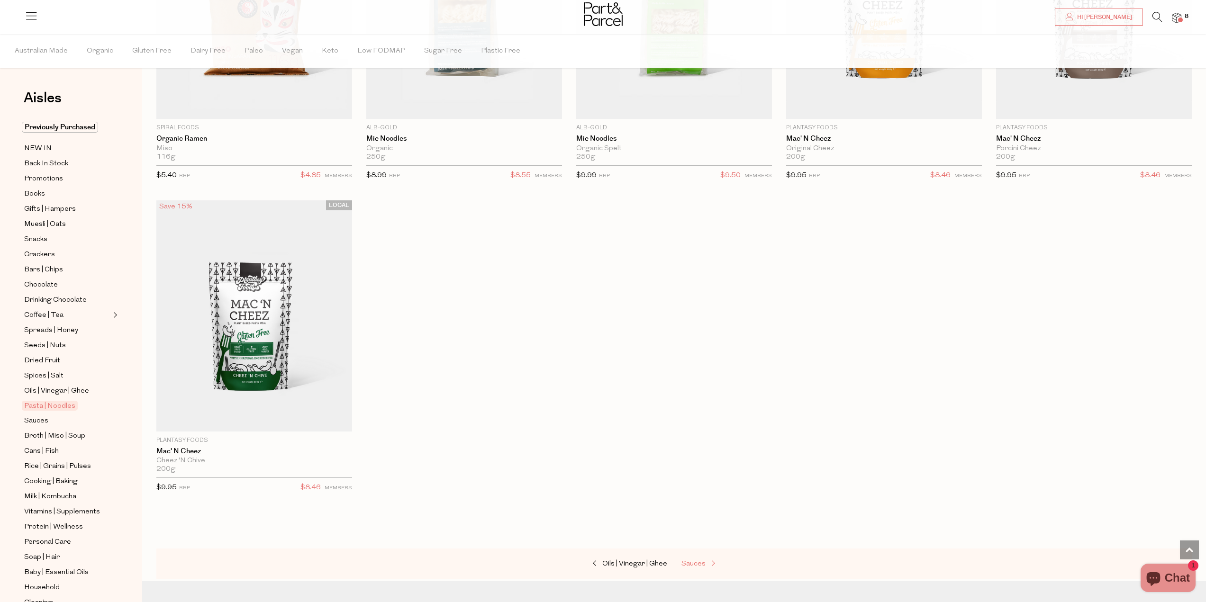
click at [689, 560] on span "Sauces" at bounding box center [693, 563] width 24 height 7
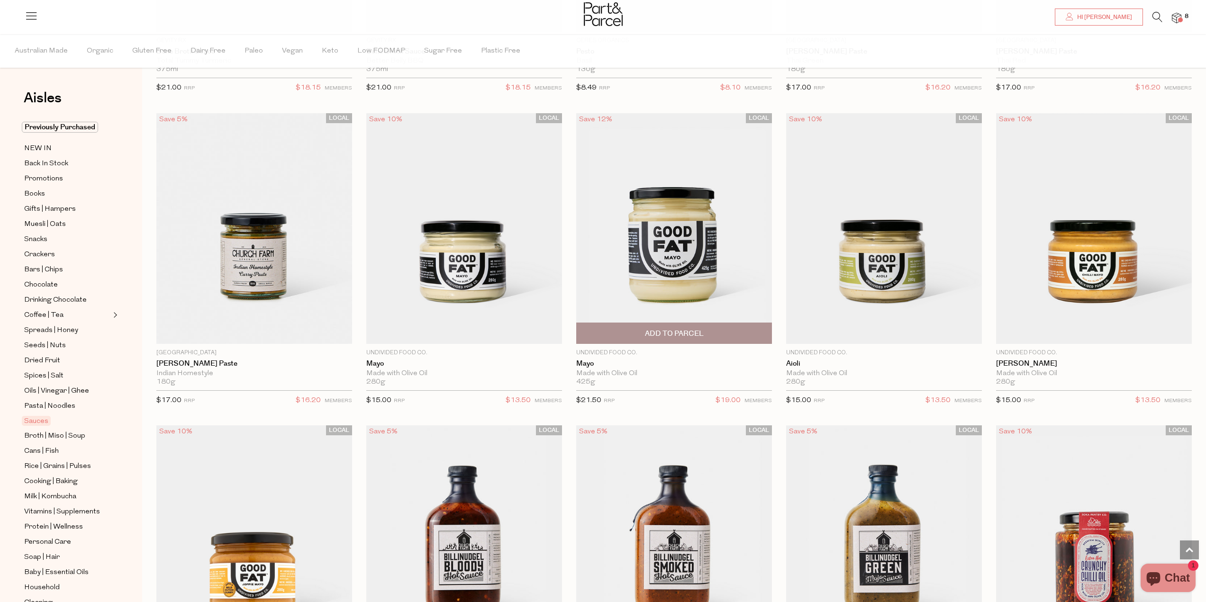
scroll to position [995, 0]
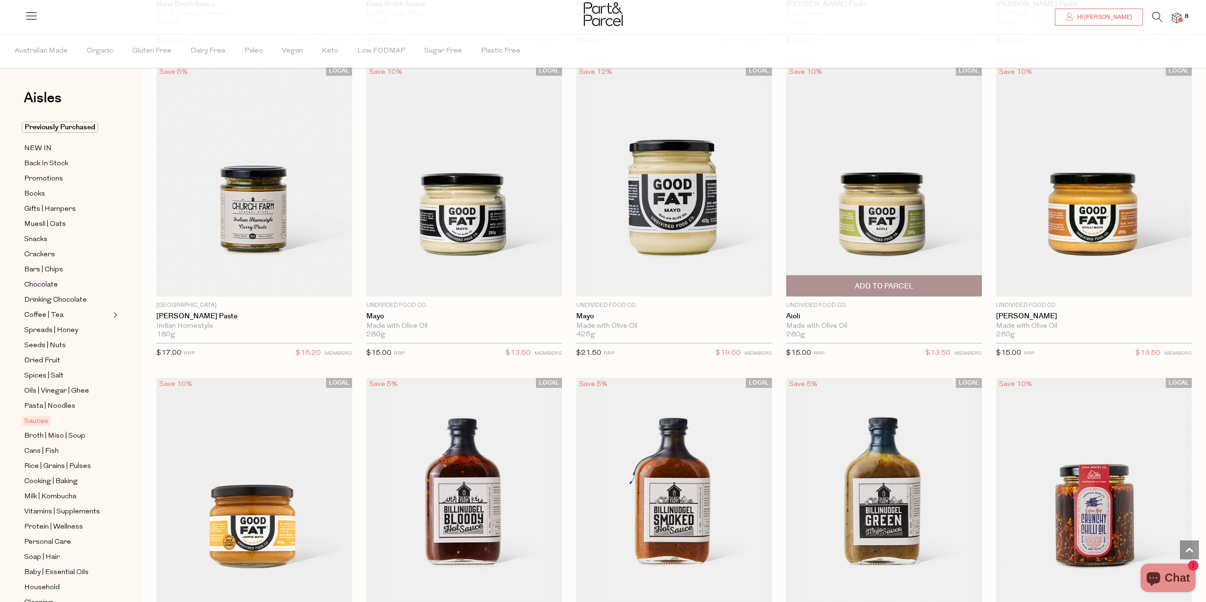
click at [894, 283] on span "Add To Parcel" at bounding box center [884, 286] width 59 height 10
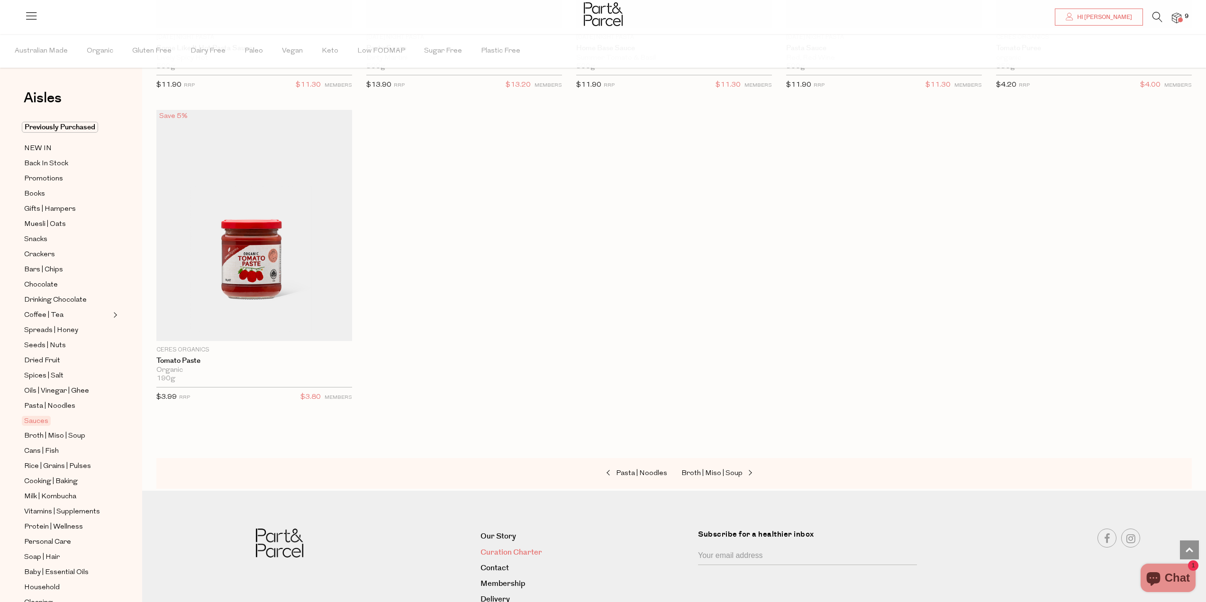
scroll to position [4121, 0]
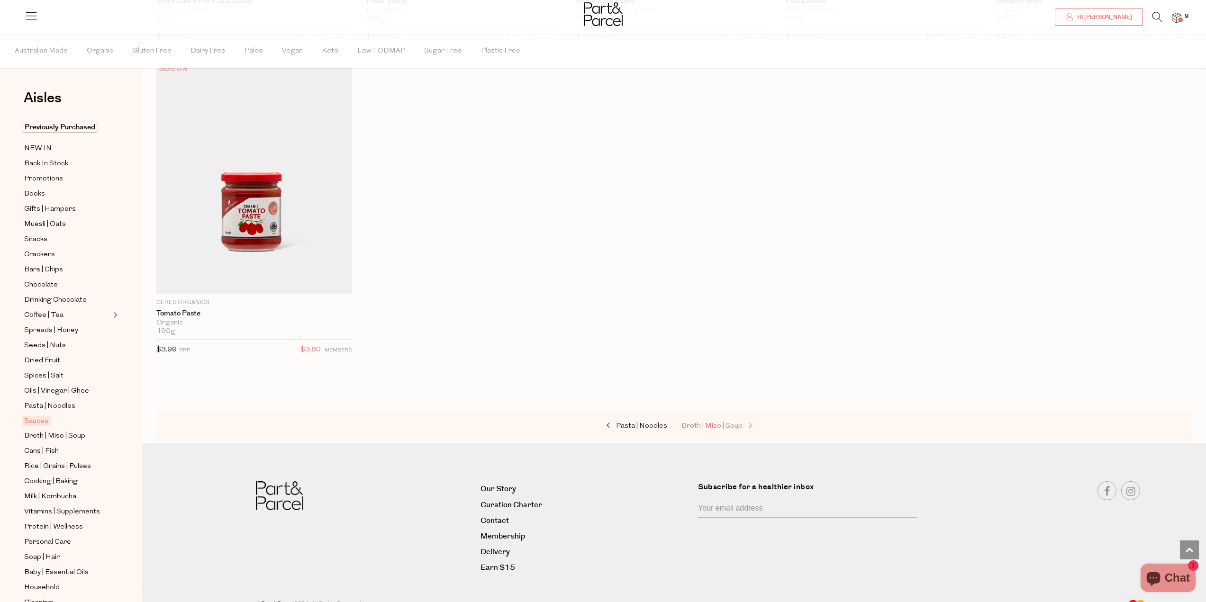
click at [695, 423] on span "Broth | Miso | Soup" at bounding box center [711, 426] width 61 height 7
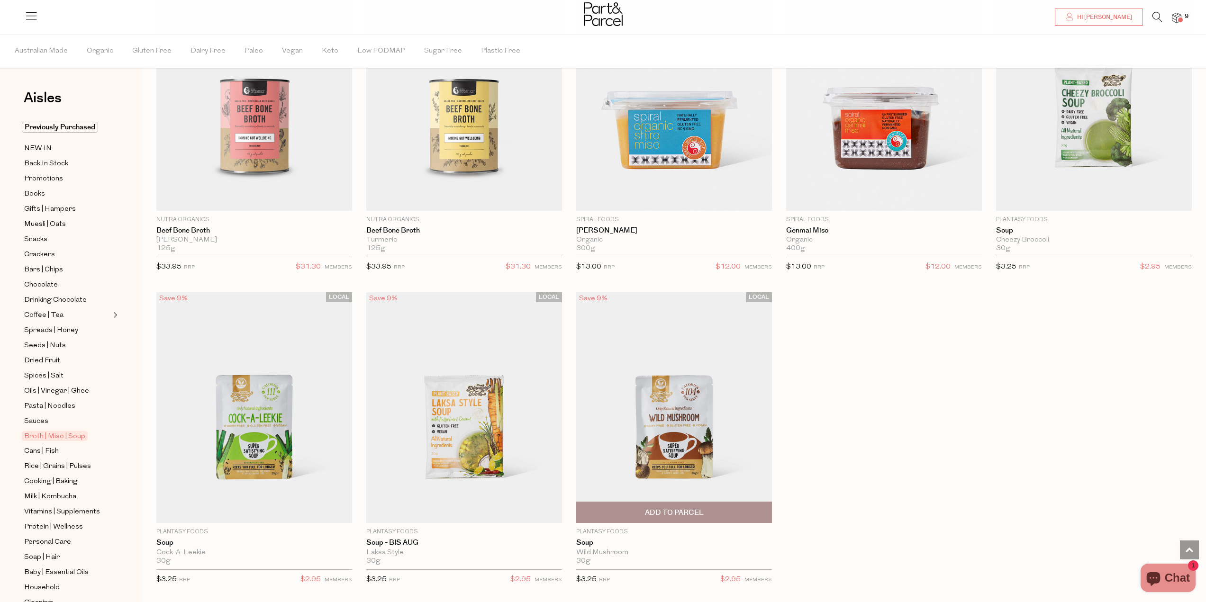
scroll to position [1895, 0]
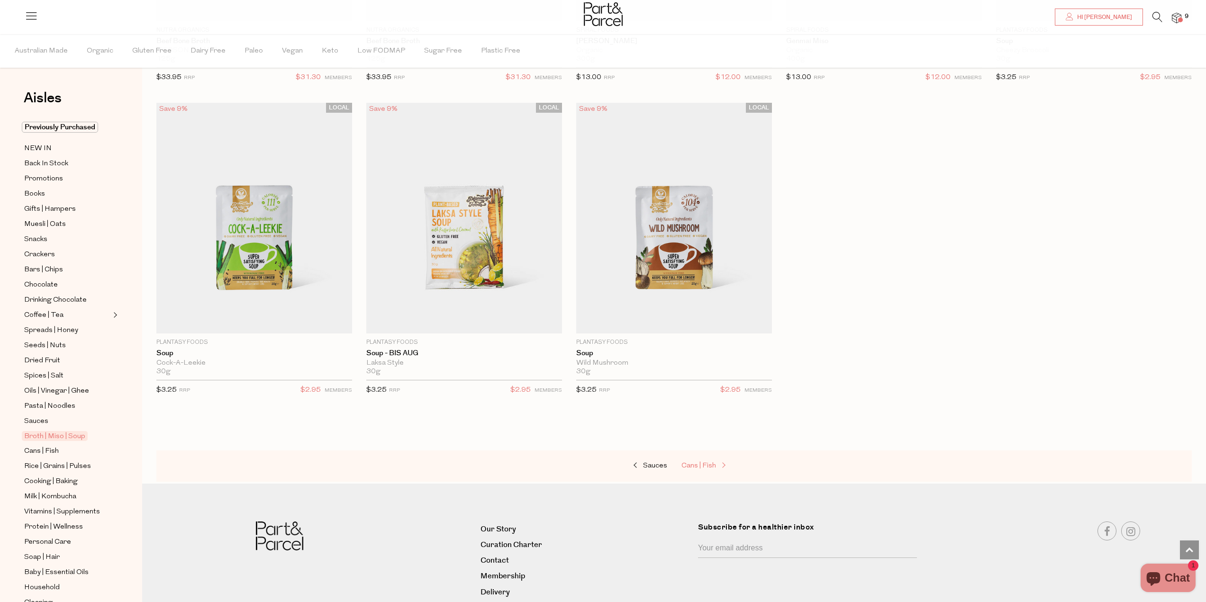
click at [694, 463] on span "Cans | Fish" at bounding box center [698, 465] width 35 height 7
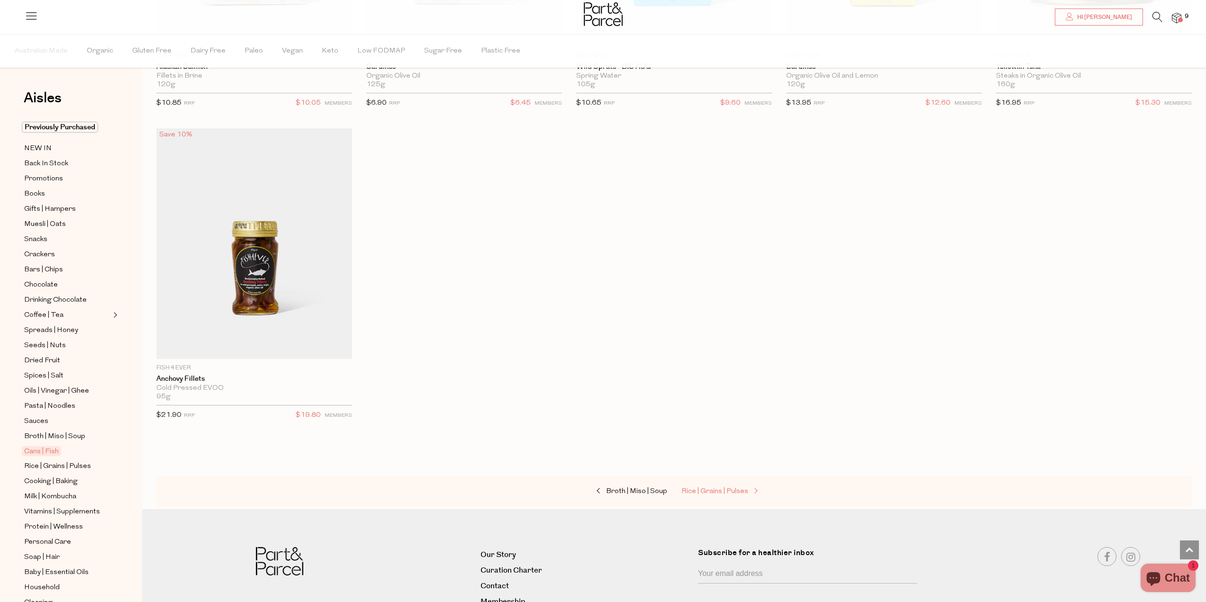
scroll to position [1611, 0]
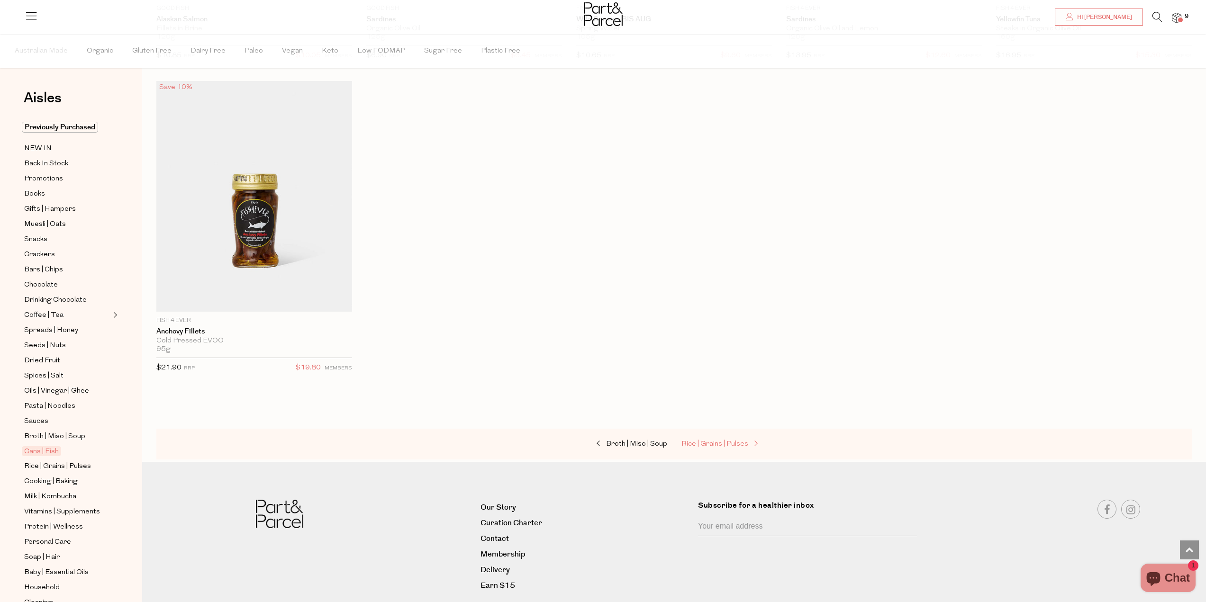
click at [735, 444] on span "Rice | Grains | Pulses" at bounding box center [714, 444] width 67 height 7
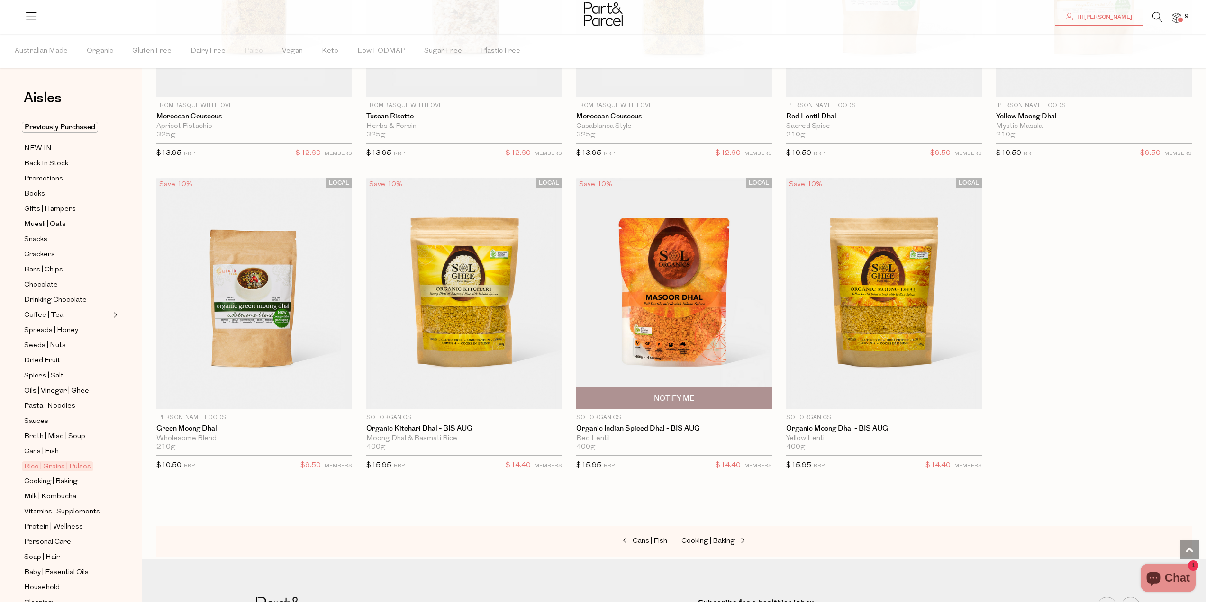
scroll to position [2258, 0]
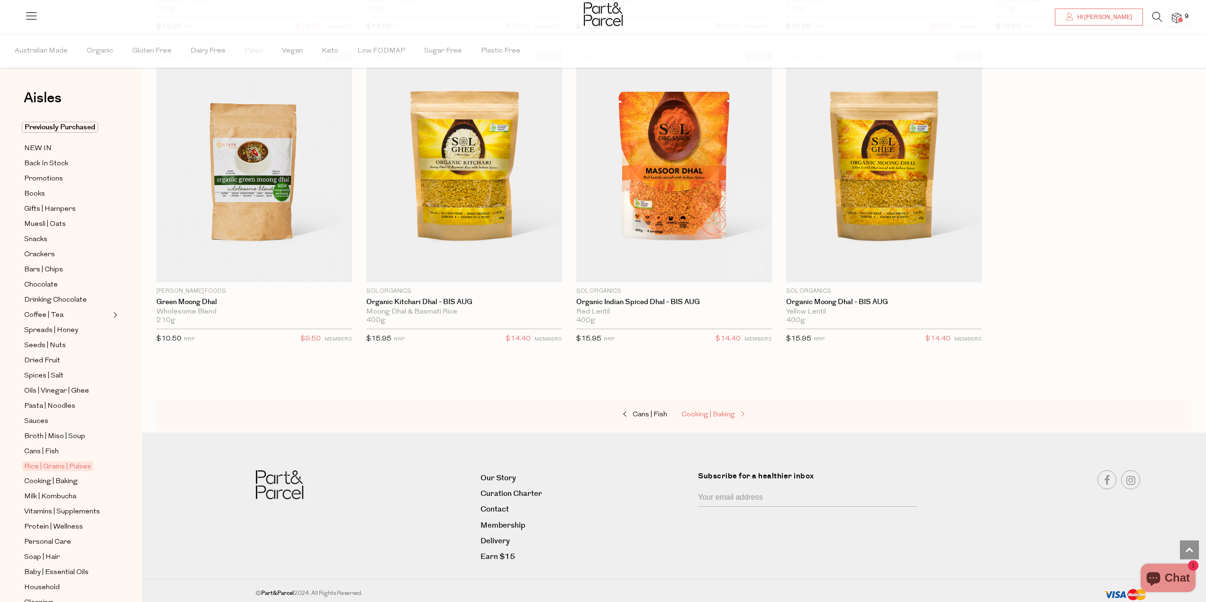
click at [717, 411] on span "Cooking | Baking" at bounding box center [708, 414] width 54 height 7
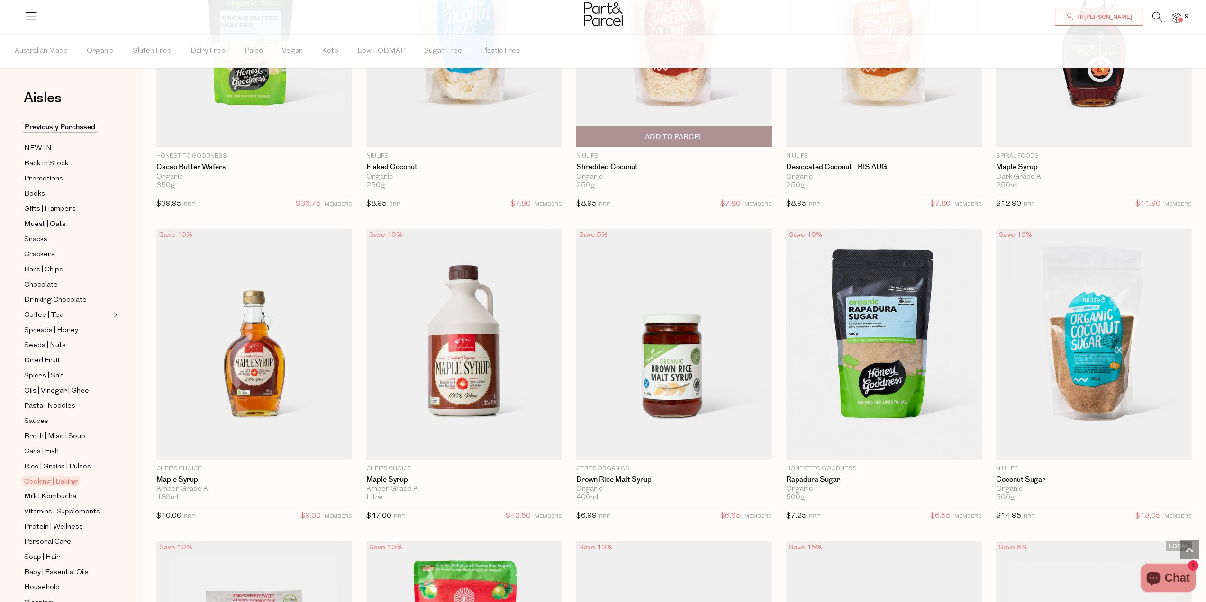
scroll to position [2179, 0]
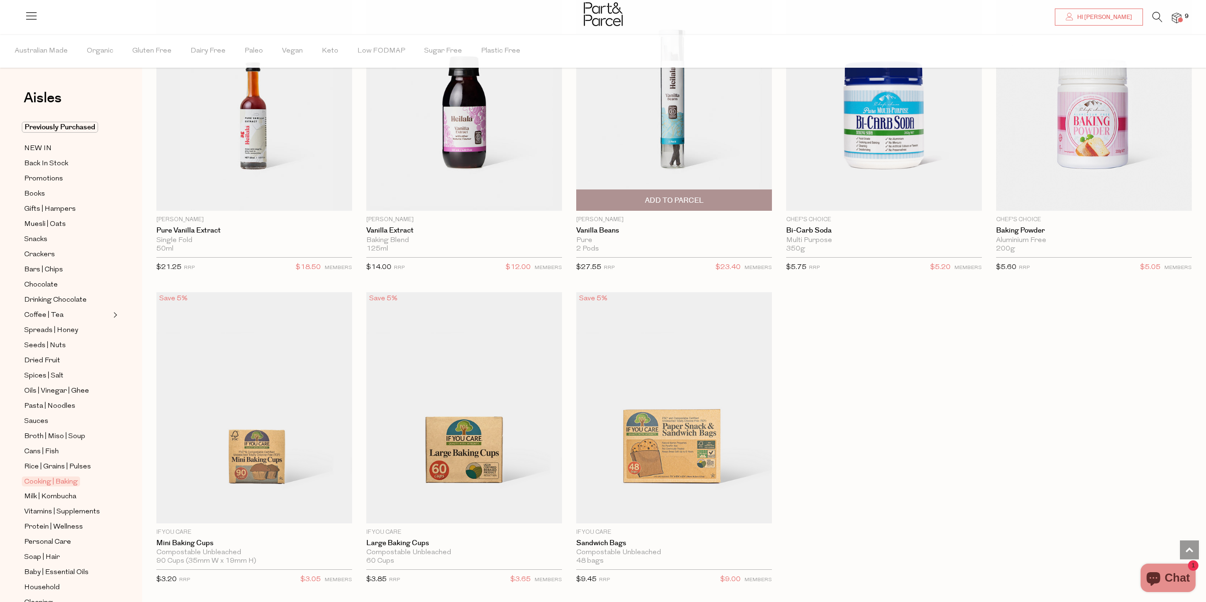
scroll to position [4879, 0]
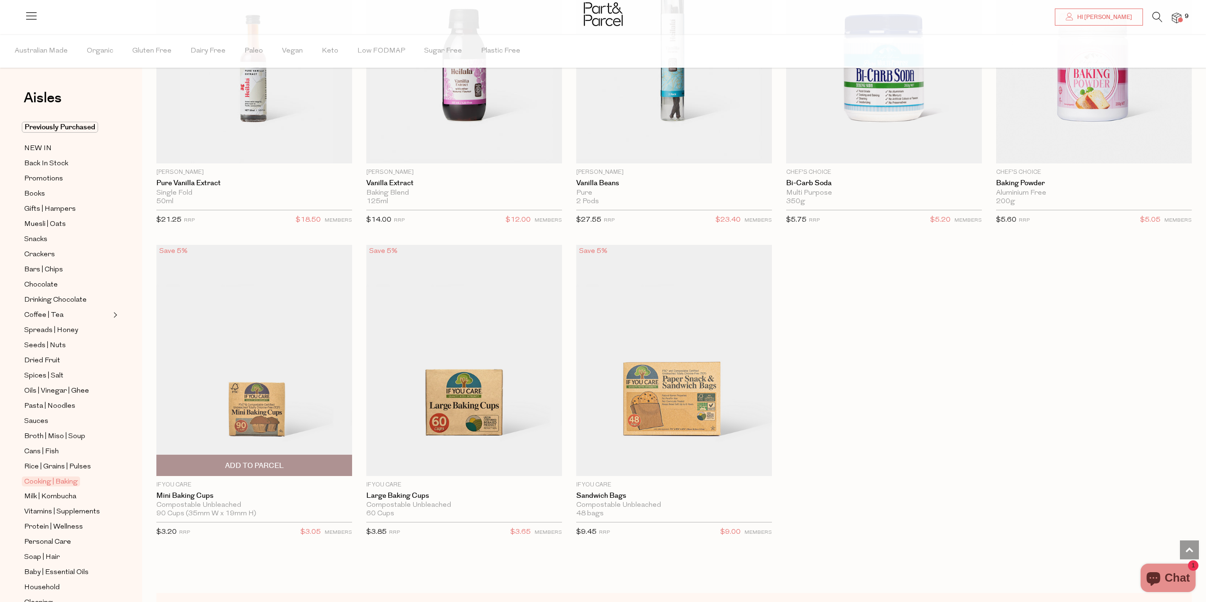
click at [302, 455] on span "Add To Parcel" at bounding box center [254, 465] width 190 height 20
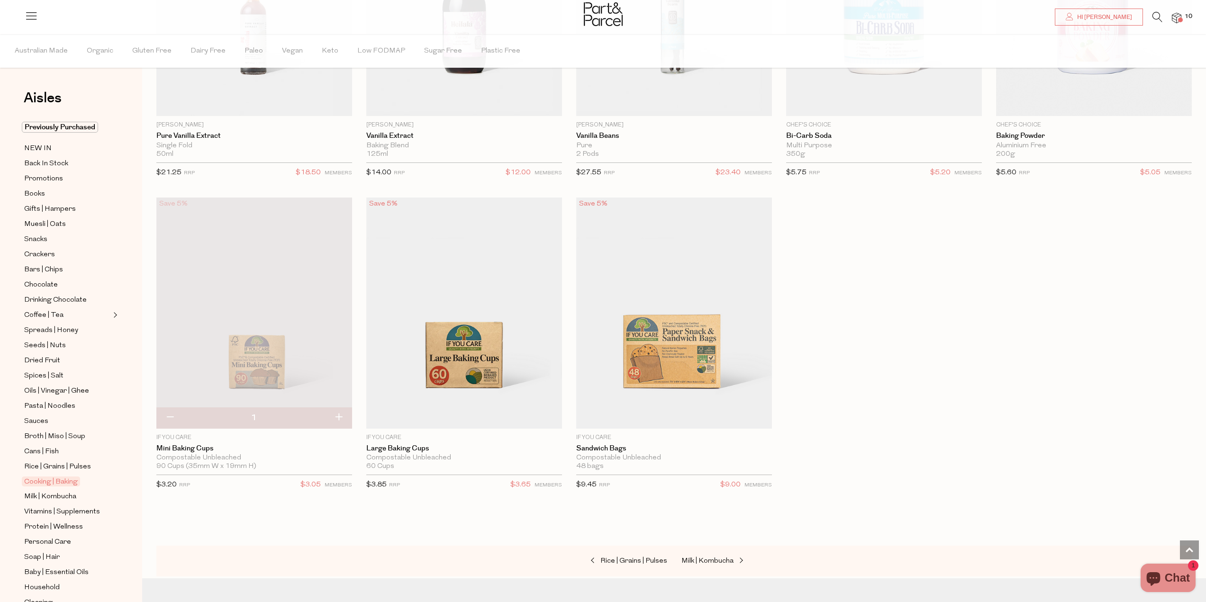
scroll to position [4974, 0]
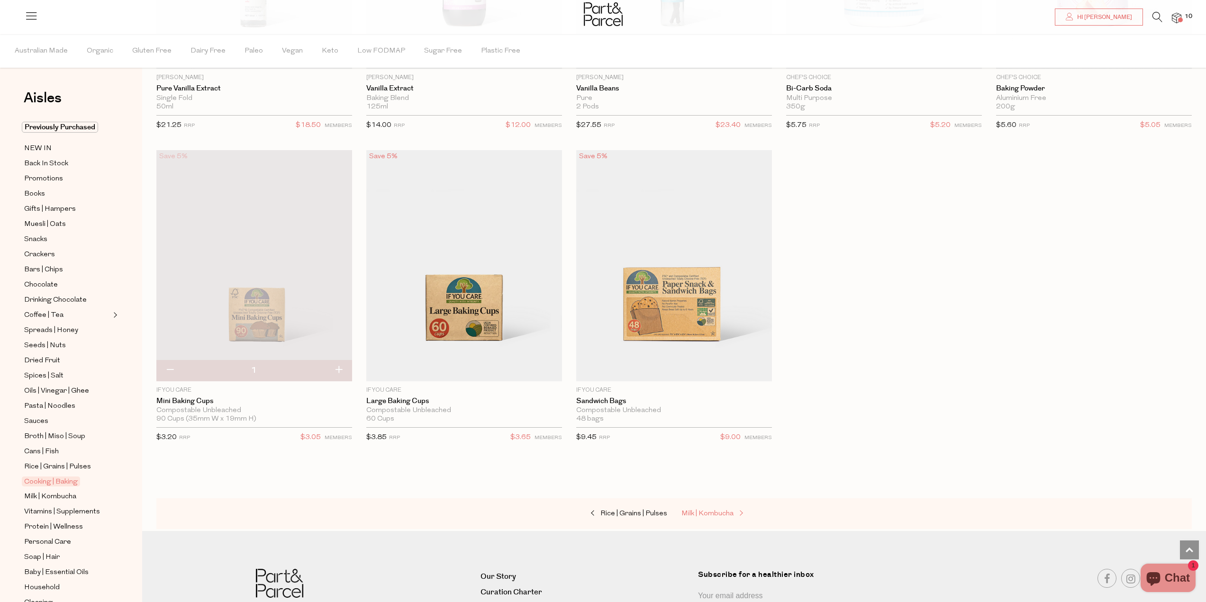
click at [714, 510] on span "Milk | Kombucha" at bounding box center [707, 513] width 52 height 7
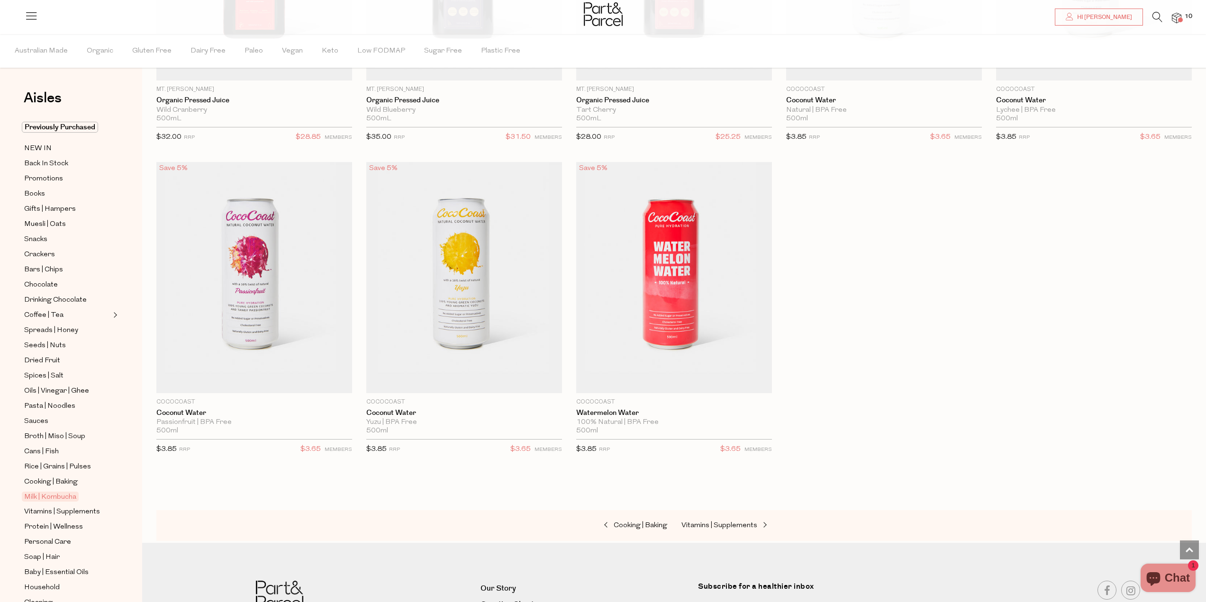
scroll to position [1800, 0]
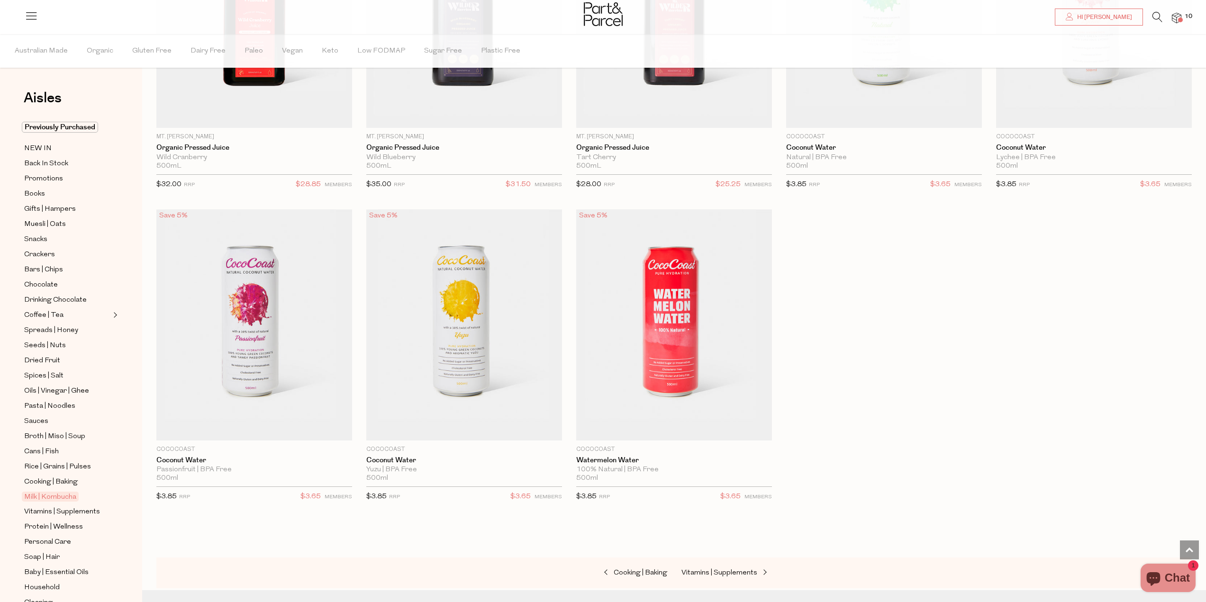
click at [712, 577] on div "Cooking | Baking Vitamins | Supplements" at bounding box center [673, 573] width 1035 height 31
click at [711, 571] on span "Vitamins | Supplements" at bounding box center [719, 572] width 76 height 7
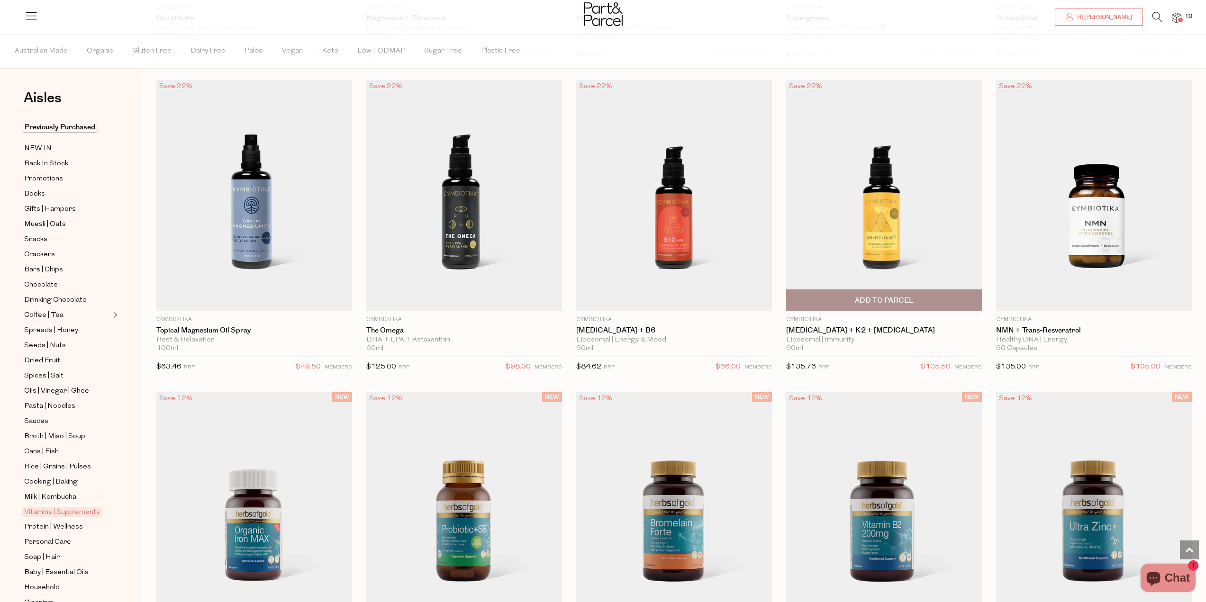
scroll to position [716, 0]
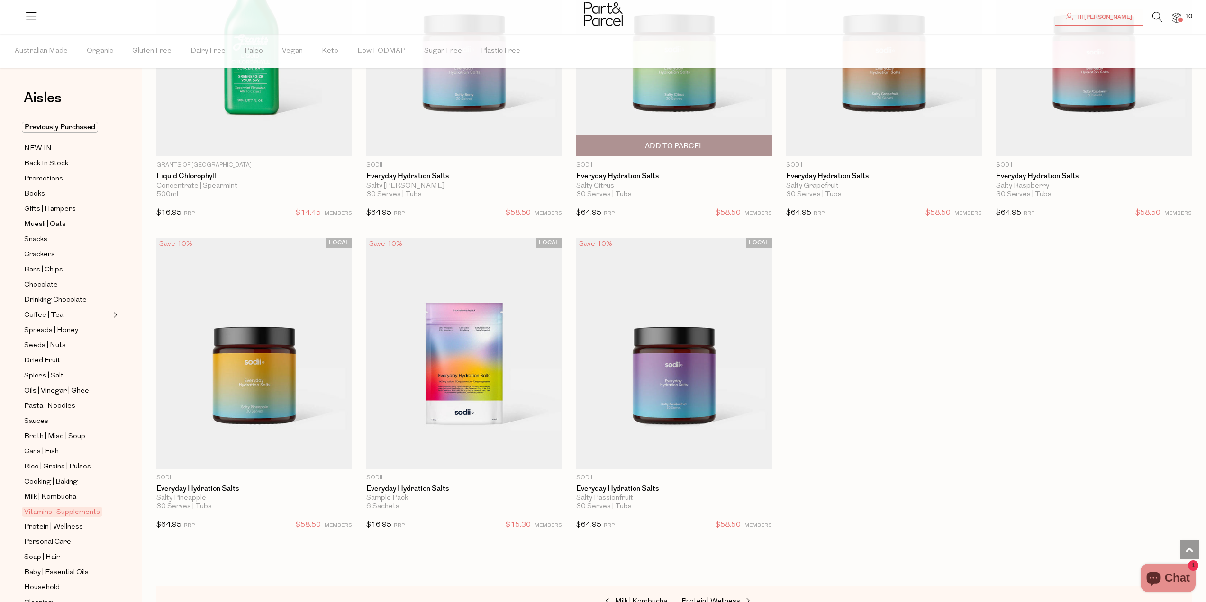
scroll to position [3506, 0]
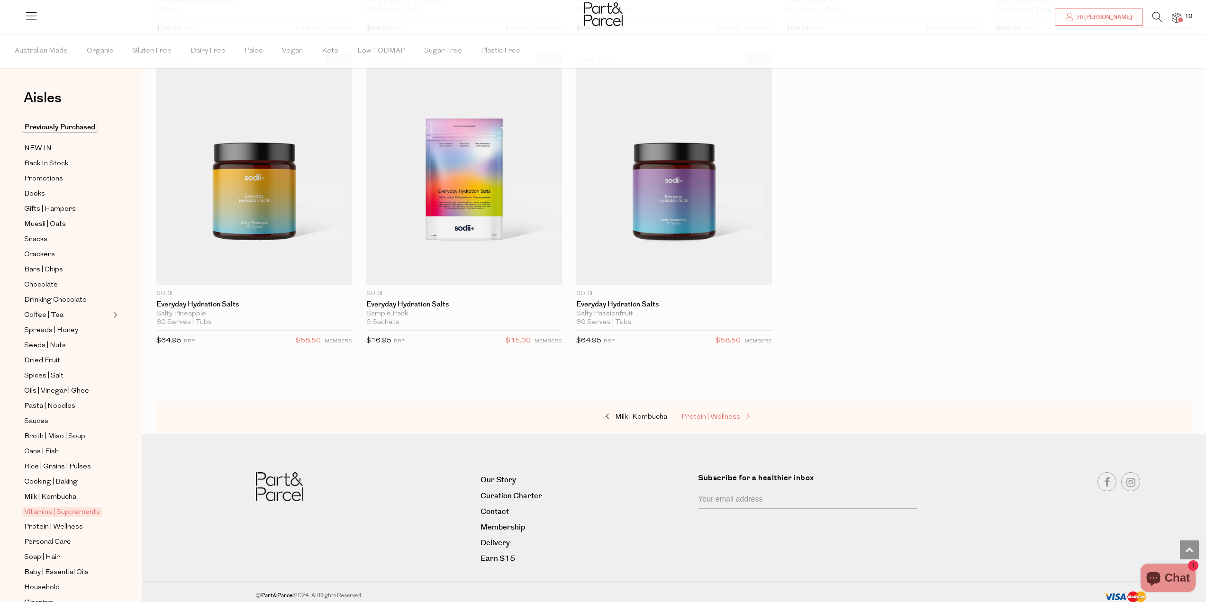
click at [706, 414] on span "Protein | Wellness" at bounding box center [710, 417] width 59 height 7
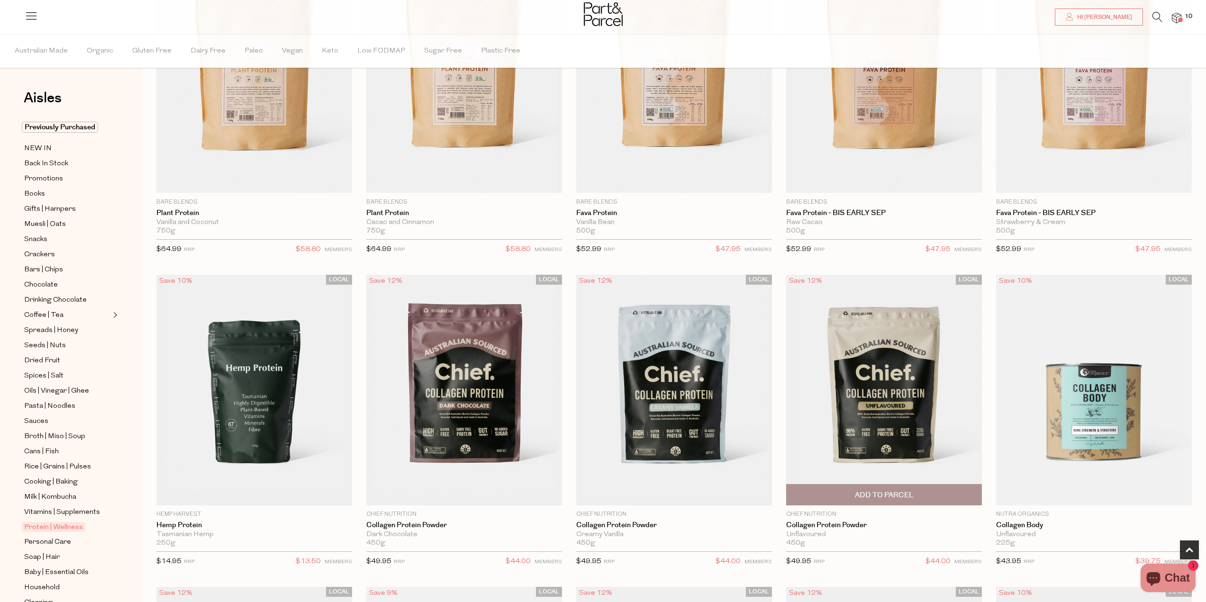
scroll to position [568, 0]
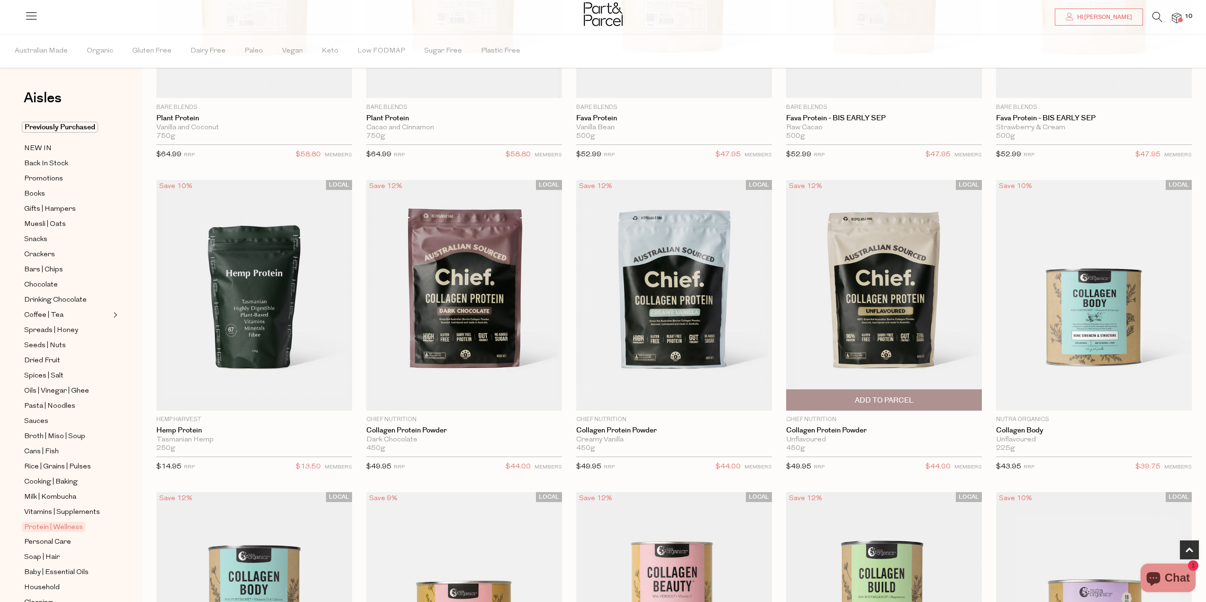
click at [843, 398] on span "Add To Parcel" at bounding box center [884, 400] width 190 height 20
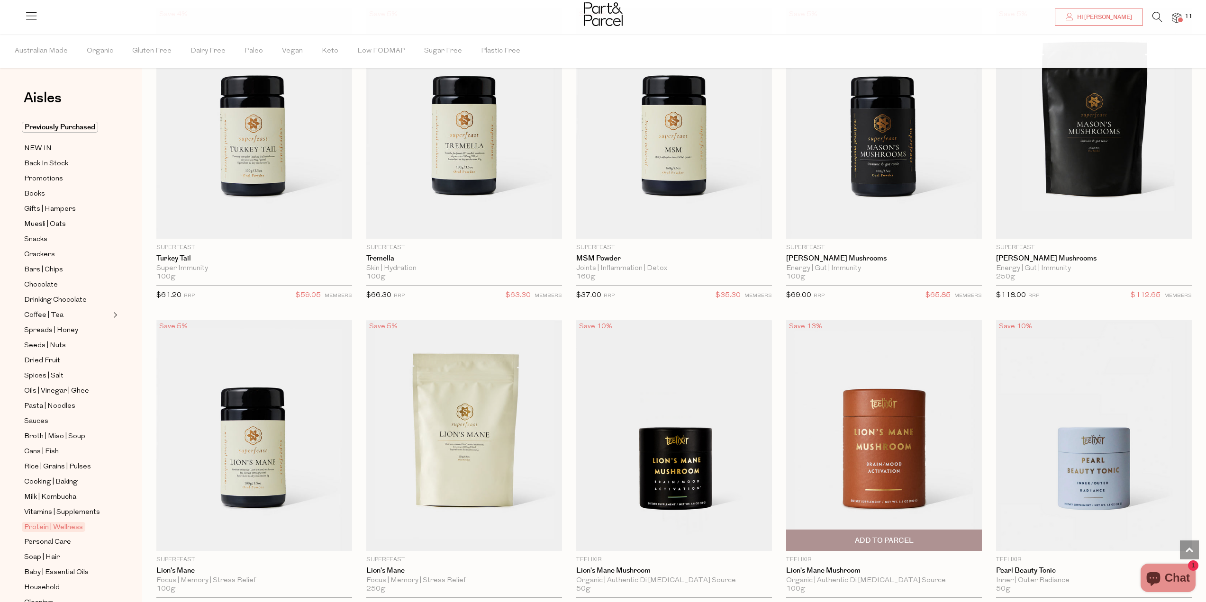
scroll to position [2037, 0]
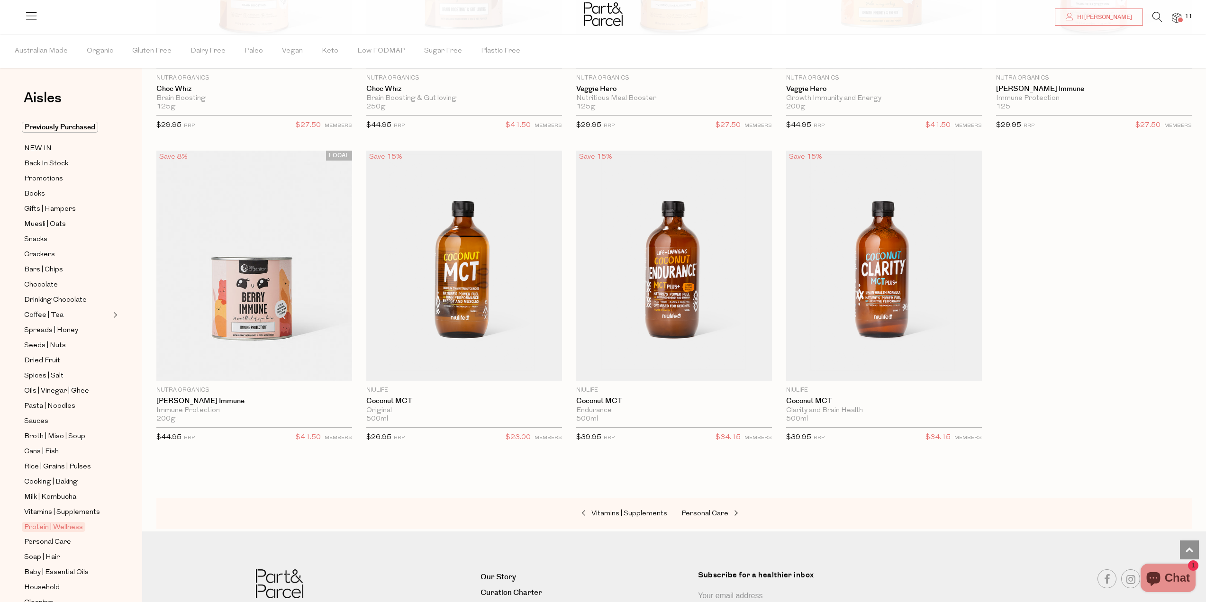
scroll to position [4705, 0]
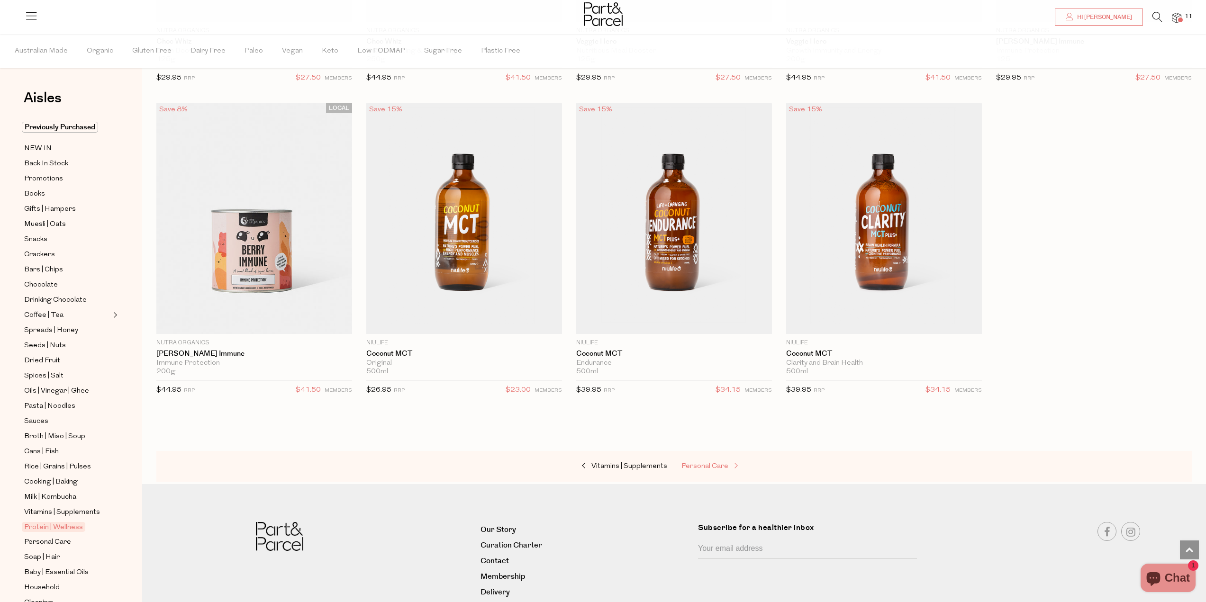
click at [704, 463] on span "Personal Care" at bounding box center [704, 466] width 47 height 7
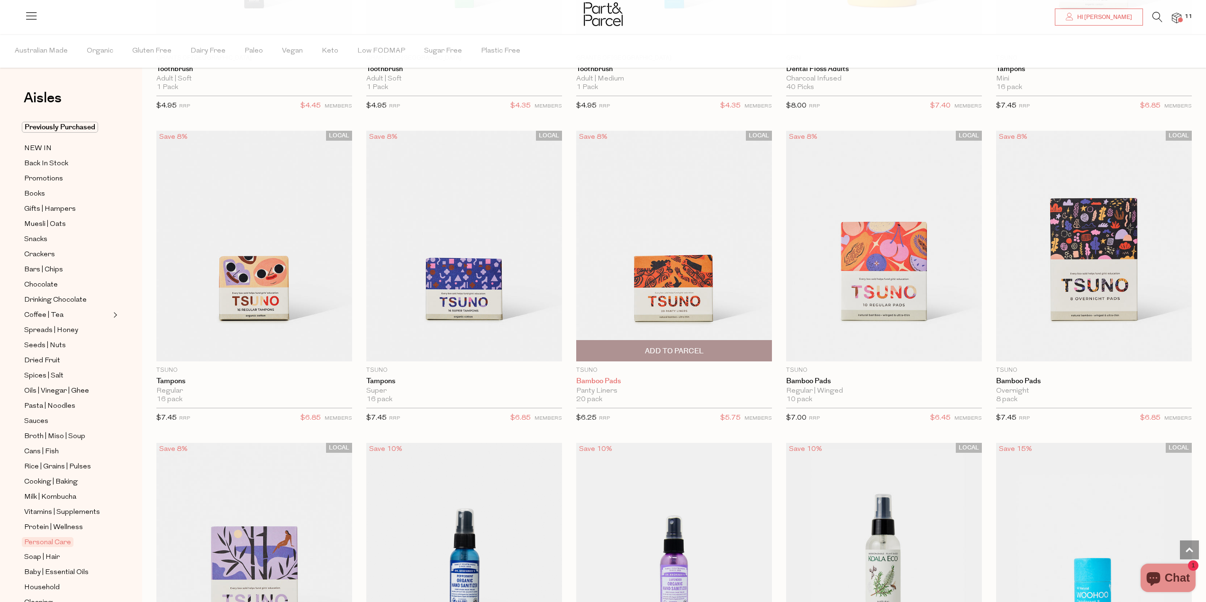
scroll to position [2416, 0]
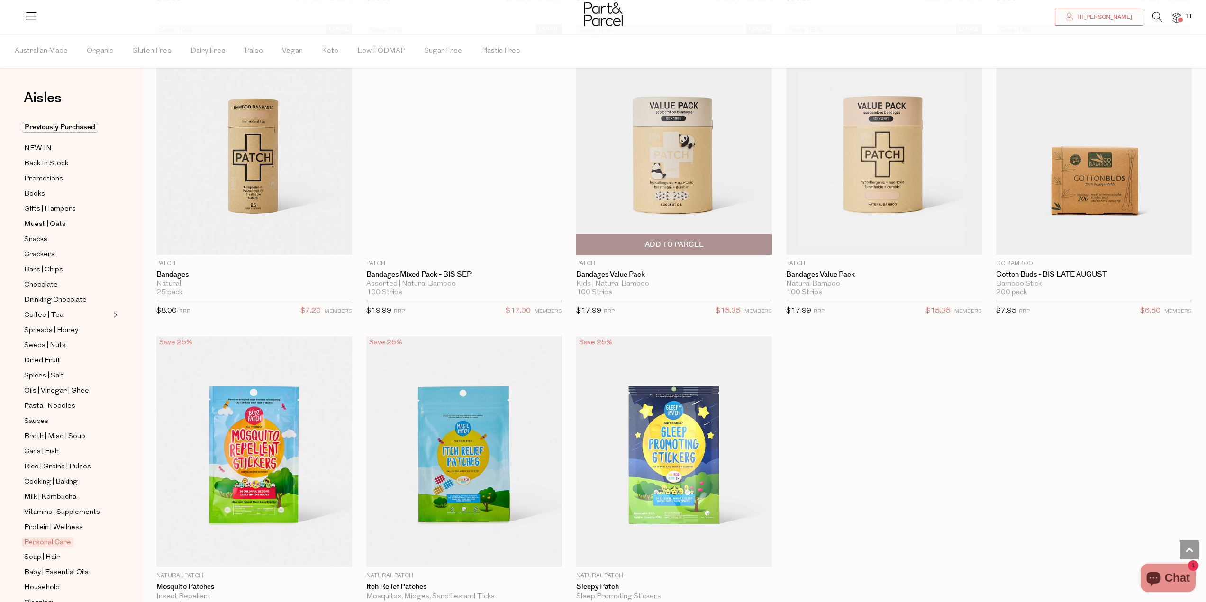
scroll to position [4927, 0]
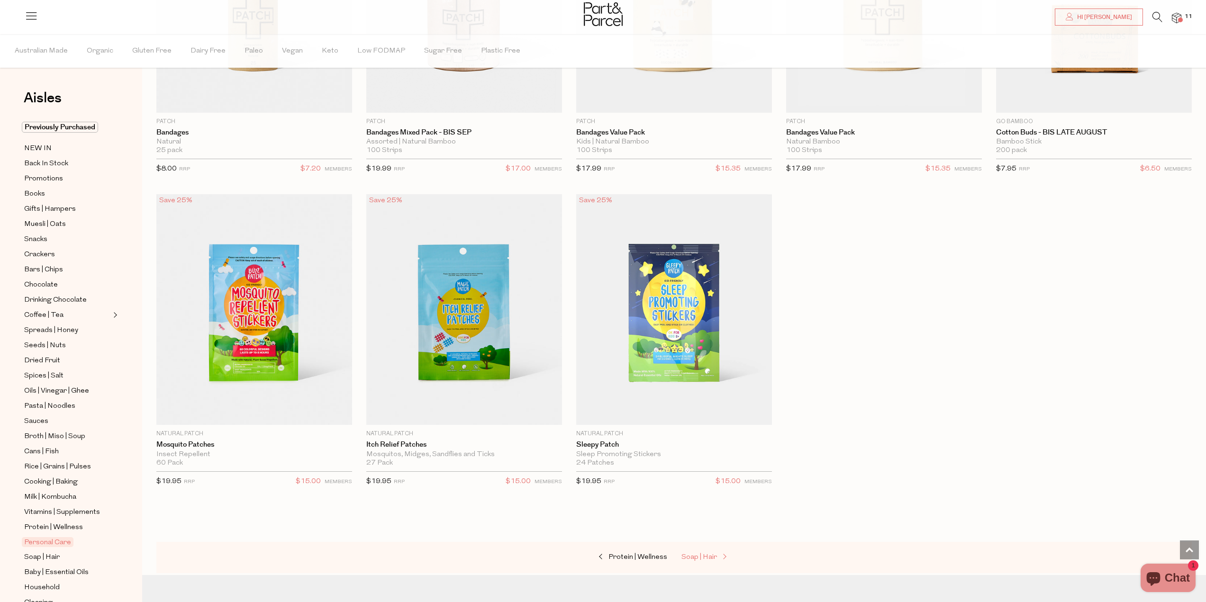
click at [708, 554] on span "Soap | Hair" at bounding box center [699, 557] width 36 height 7
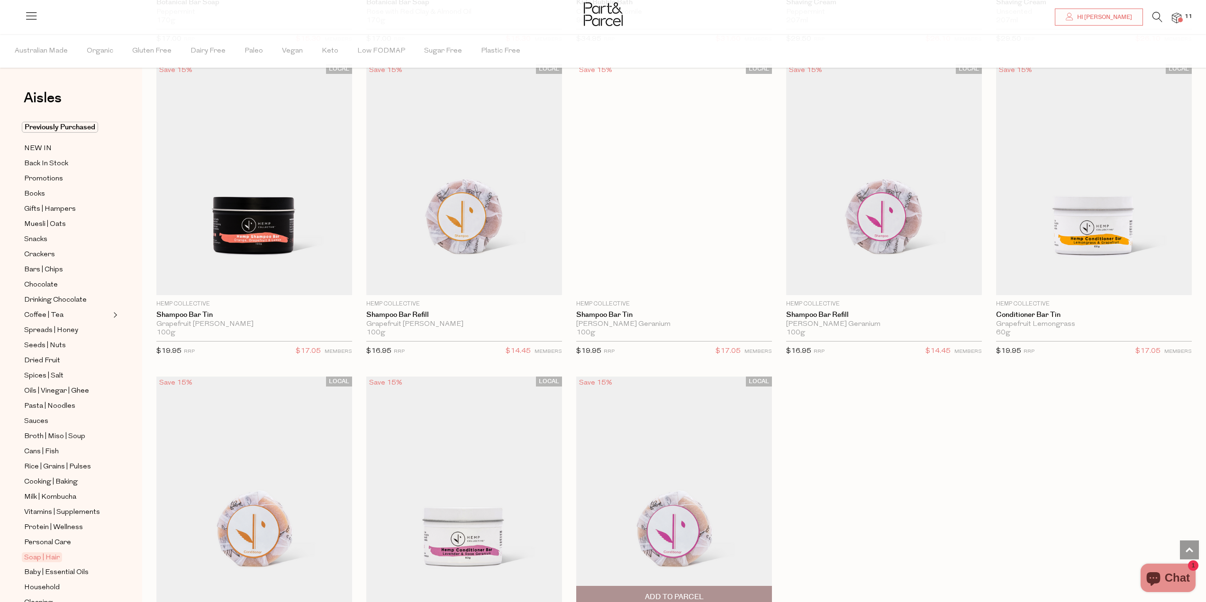
scroll to position [2748, 0]
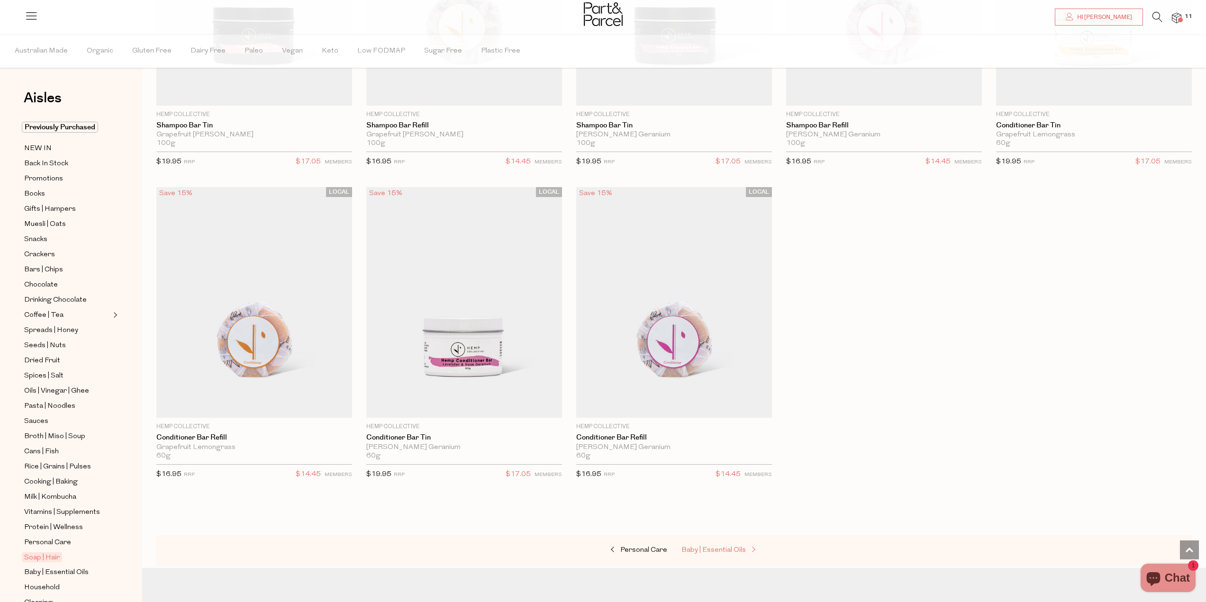
click at [682, 547] on span "Baby | Essential Oils" at bounding box center [713, 550] width 64 height 7
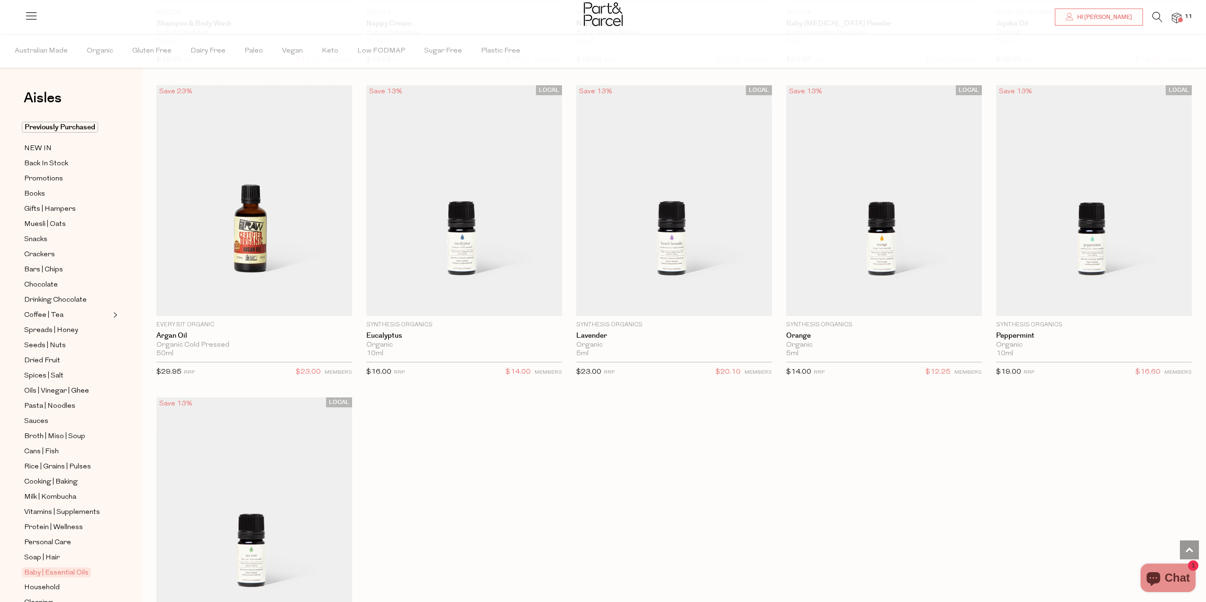
scroll to position [758, 0]
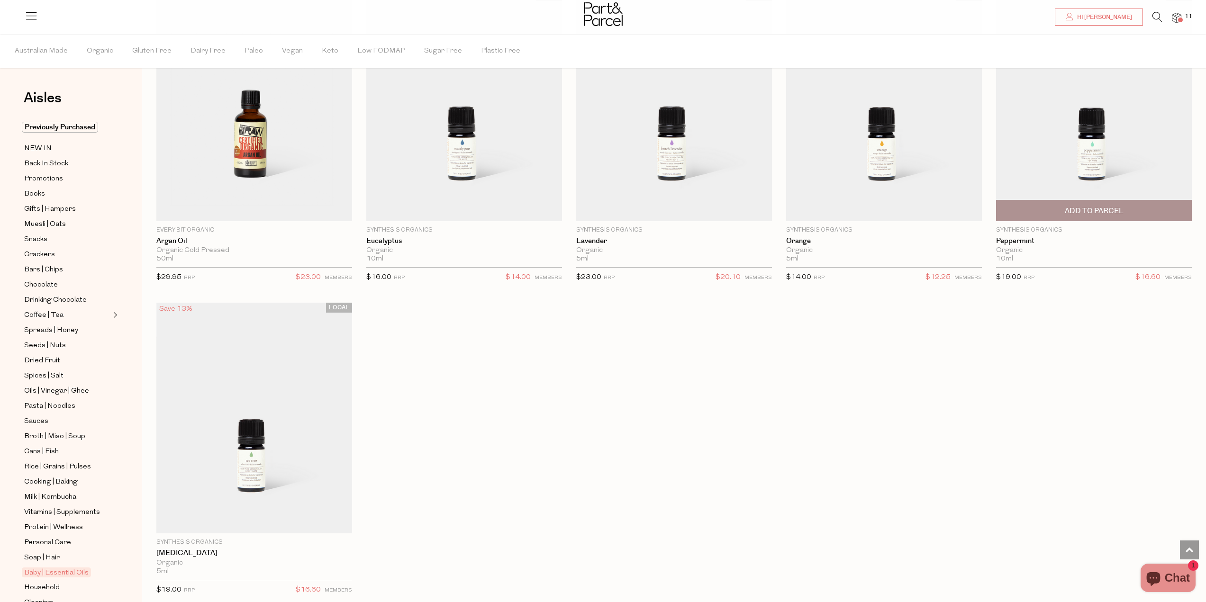
click at [1129, 212] on span "Add To Parcel" at bounding box center [1094, 210] width 190 height 20
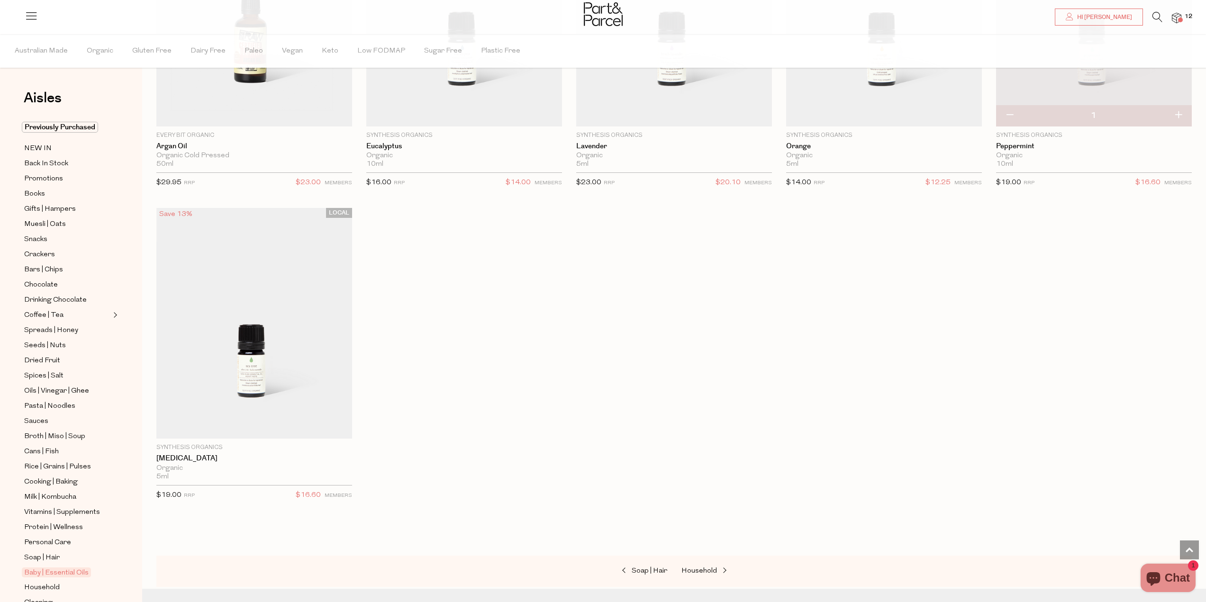
scroll to position [900, 0]
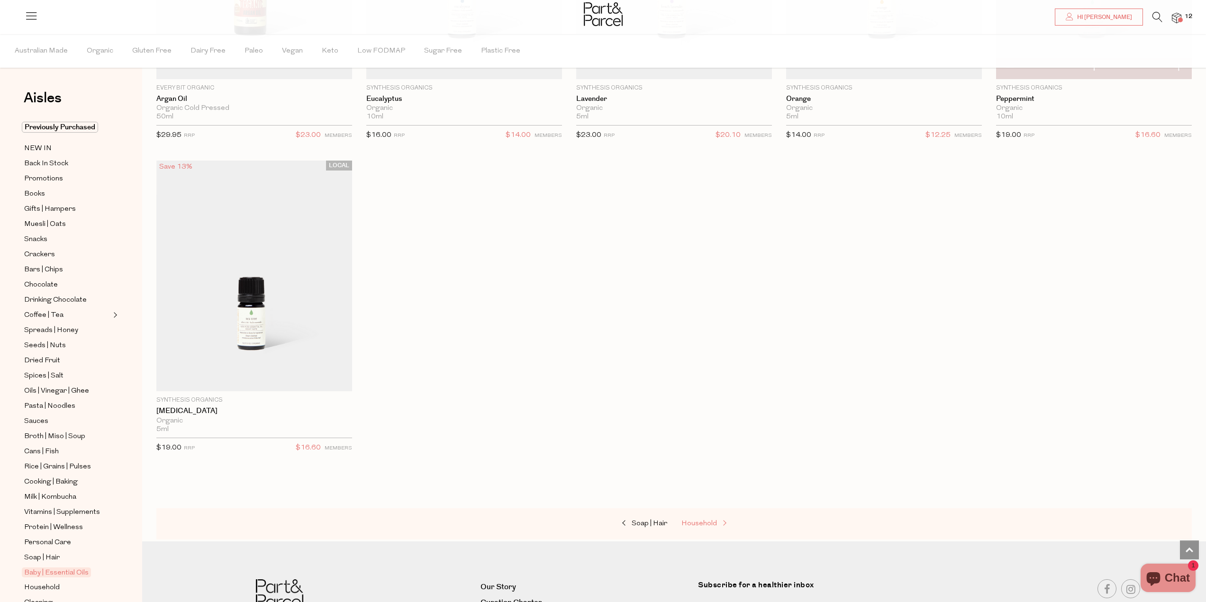
click at [701, 523] on span "Household" at bounding box center [699, 523] width 36 height 7
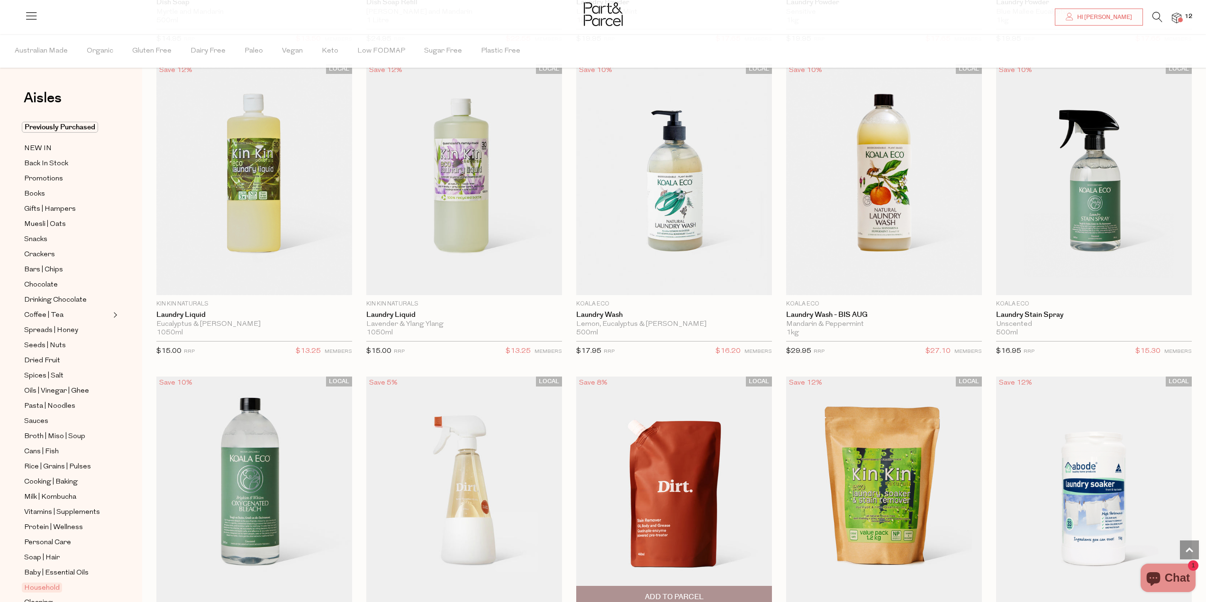
scroll to position [2653, 0]
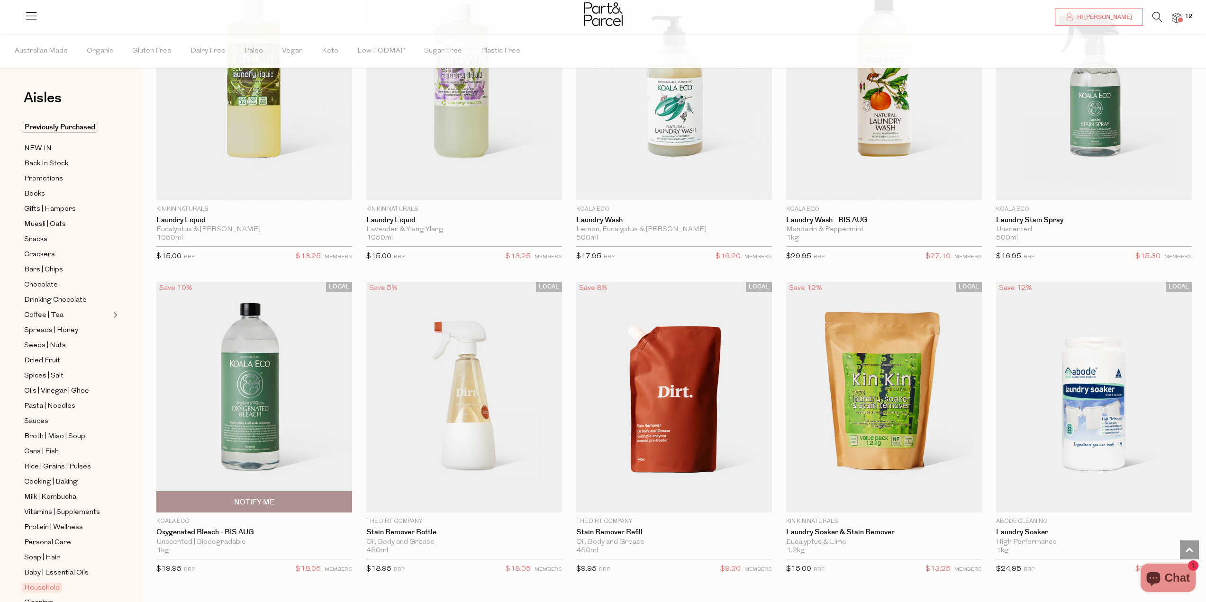
click at [260, 360] on img at bounding box center [254, 397] width 196 height 231
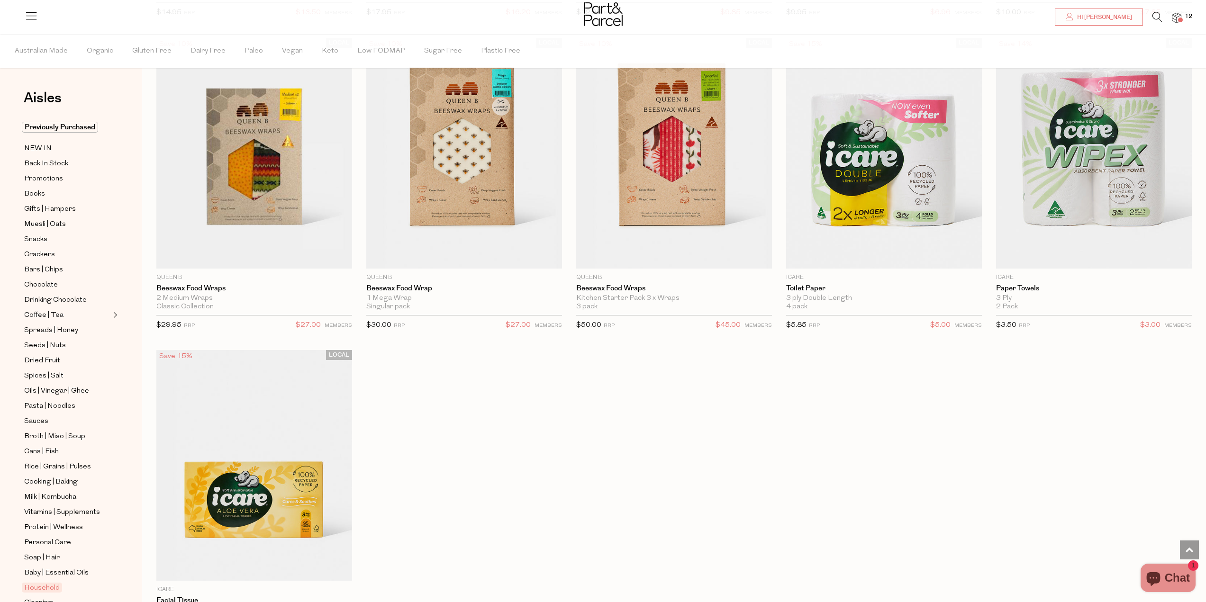
scroll to position [4913, 0]
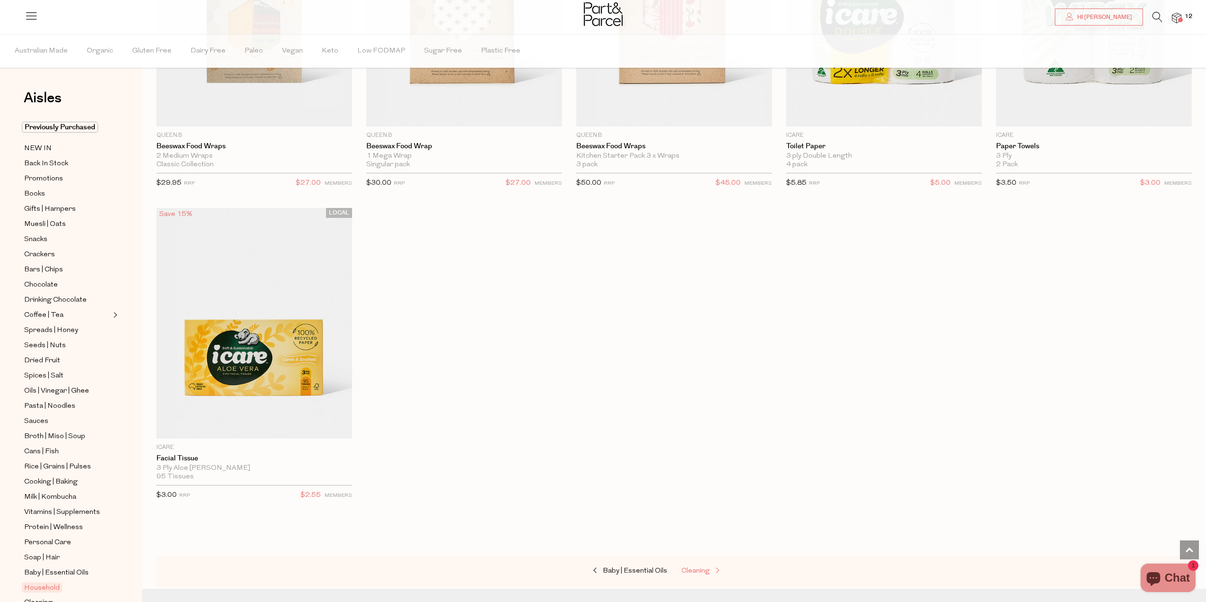
click at [690, 568] on span "Cleaning" at bounding box center [695, 571] width 28 height 7
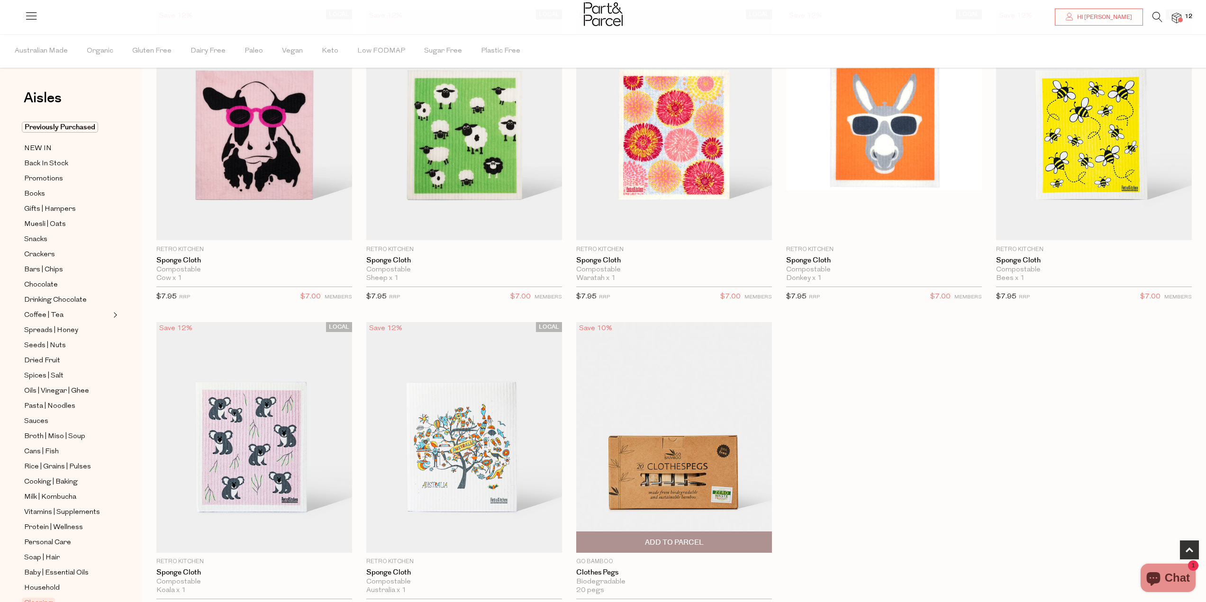
scroll to position [663, 0]
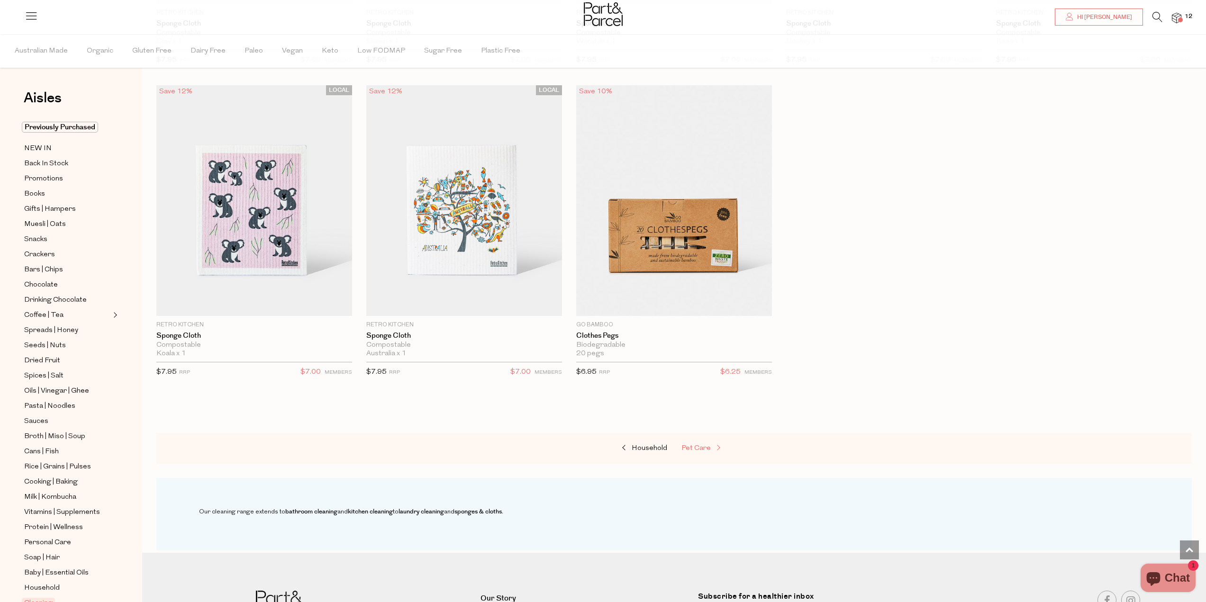
click at [721, 448] on span at bounding box center [717, 448] width 13 height 7
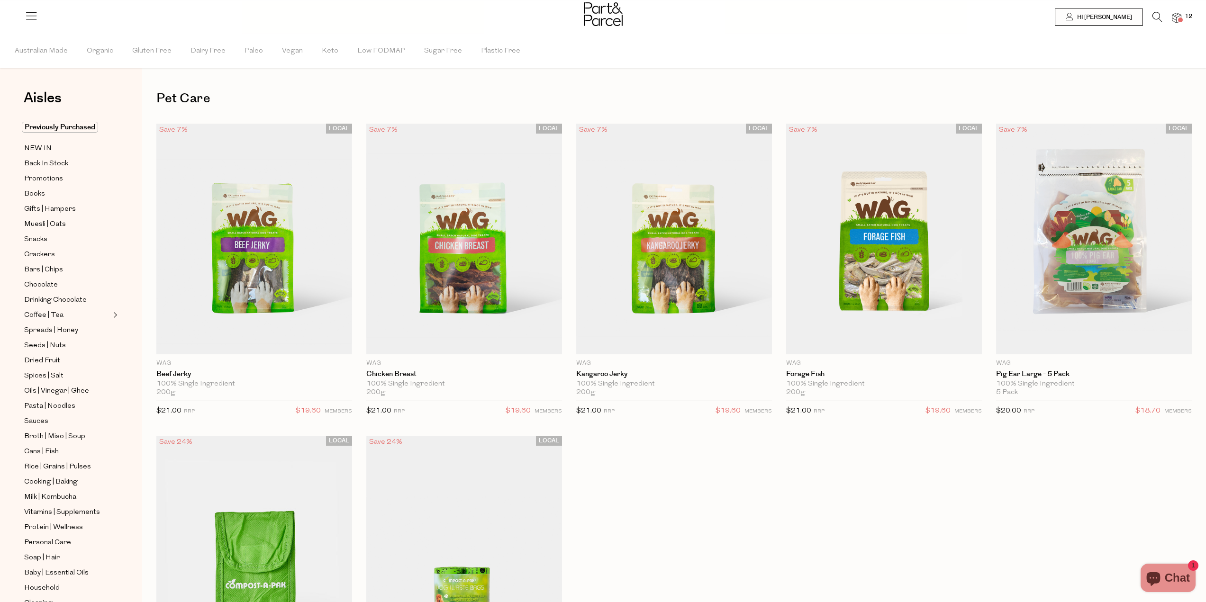
click at [1179, 18] on span at bounding box center [1180, 20] width 5 height 5
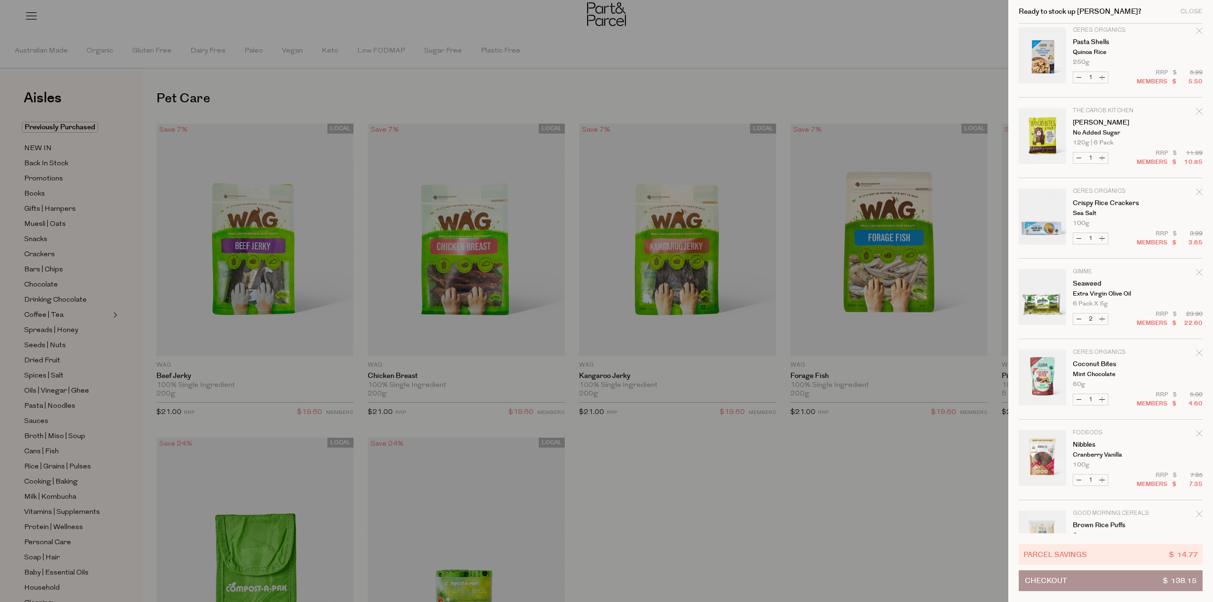
scroll to position [376, 0]
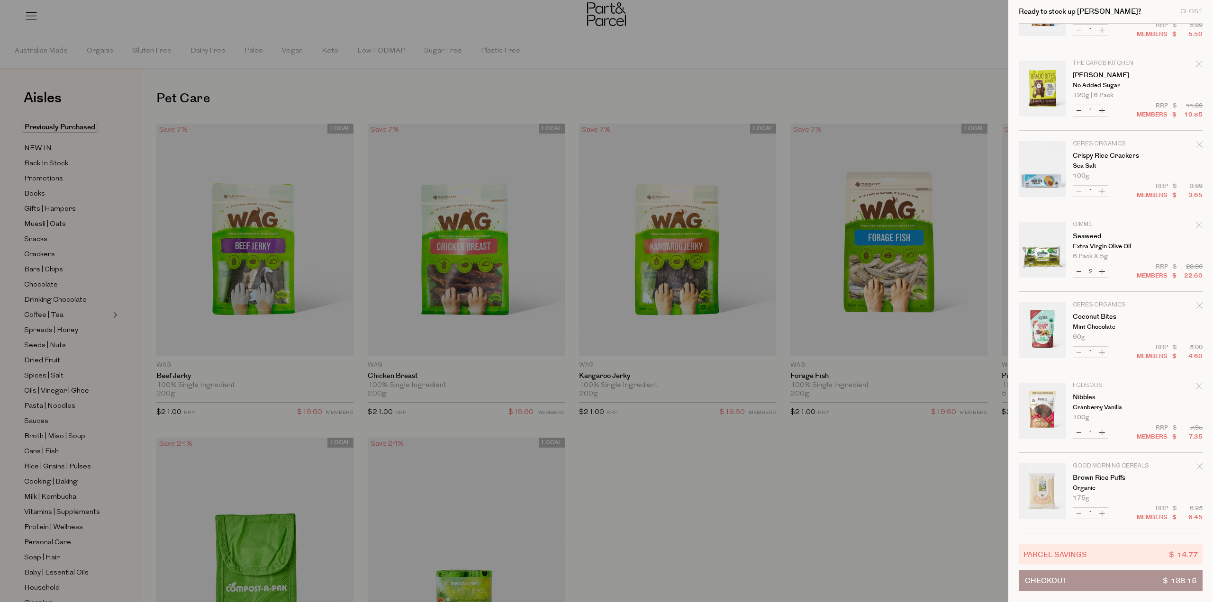
click at [1199, 468] on icon "Remove Brown Rice Puffs" at bounding box center [1199, 466] width 7 height 7
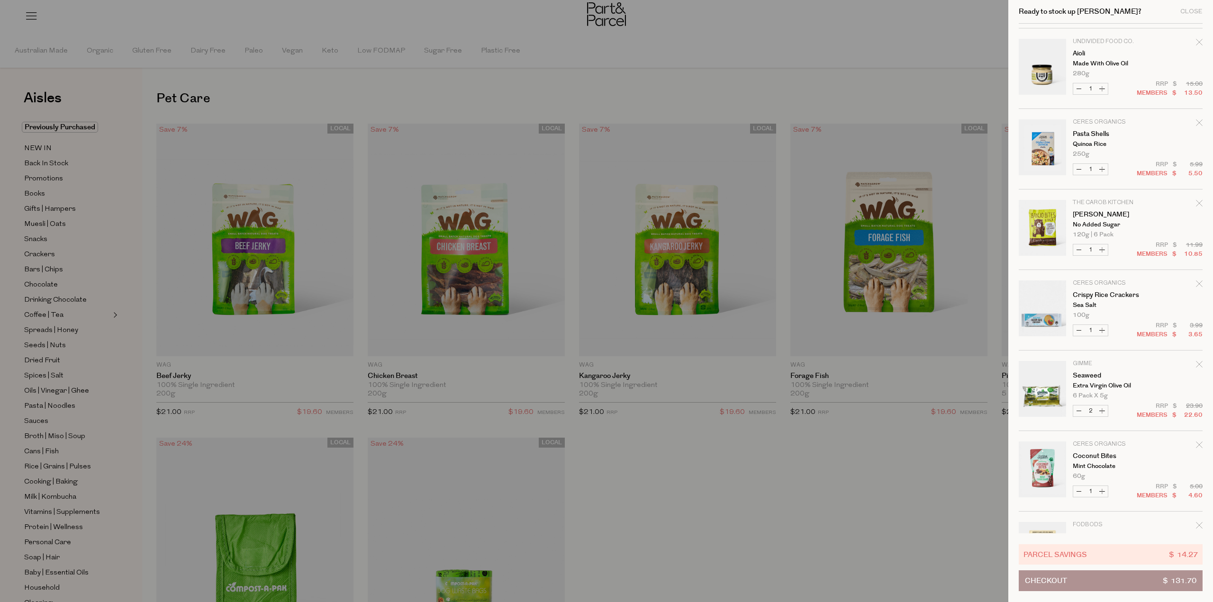
scroll to position [296, 0]
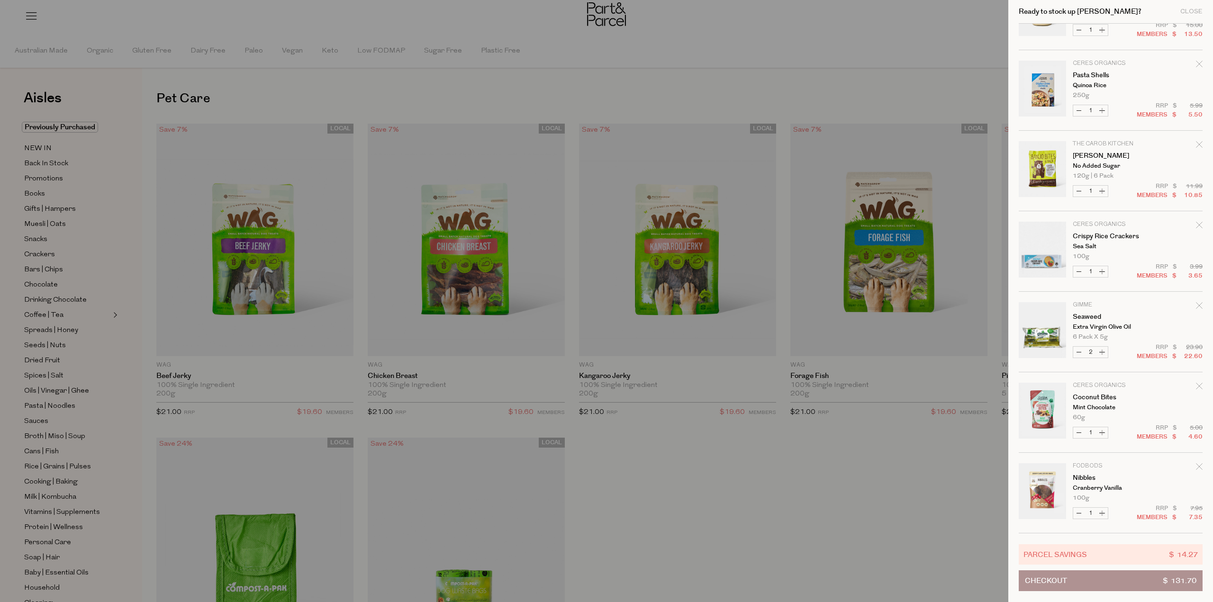
click at [1081, 574] on button "Checkout $ 131.70" at bounding box center [1110, 580] width 184 height 21
